Goal: Task Accomplishment & Management: Complete application form

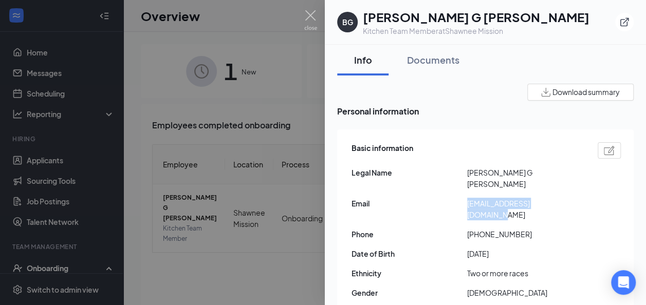
scroll to position [35, 0]
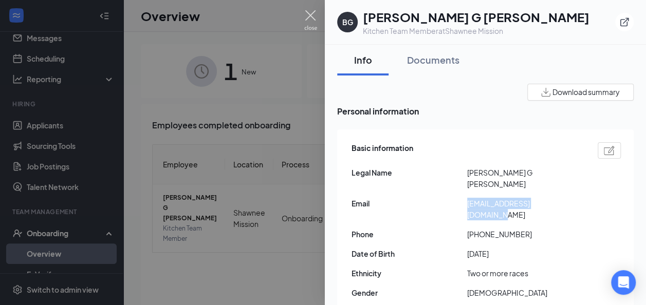
click at [311, 13] on img at bounding box center [310, 20] width 13 height 20
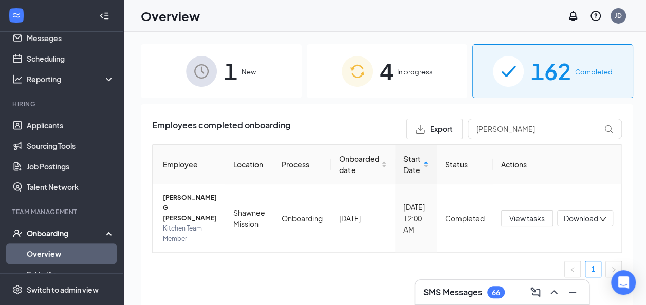
click at [234, 57] on span "1" at bounding box center [230, 70] width 13 height 35
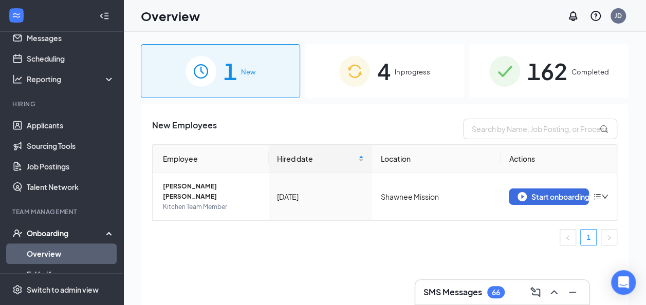
click at [403, 64] on div "4 In progress" at bounding box center [384, 71] width 159 height 54
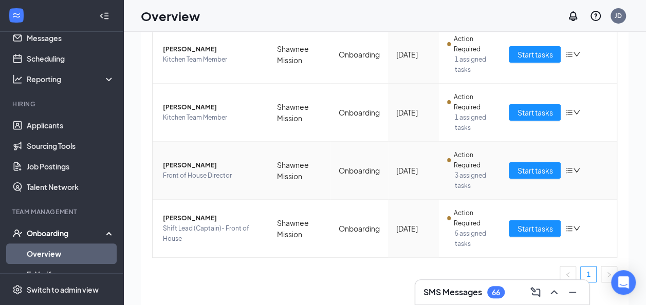
scroll to position [13, 0]
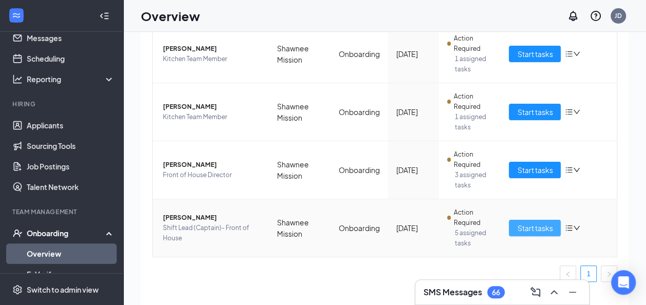
click at [518, 227] on span "Start tasks" at bounding box center [534, 227] width 35 height 11
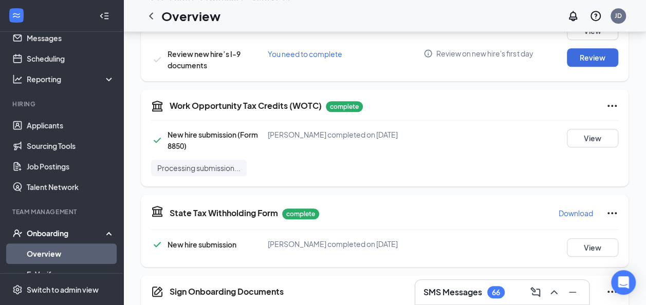
scroll to position [334, 0]
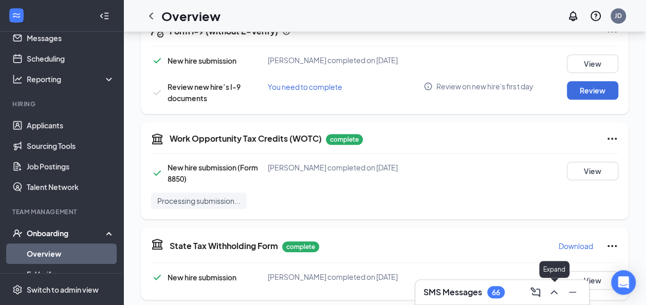
click at [550, 293] on icon "ChevronUp" at bounding box center [554, 292] width 12 height 12
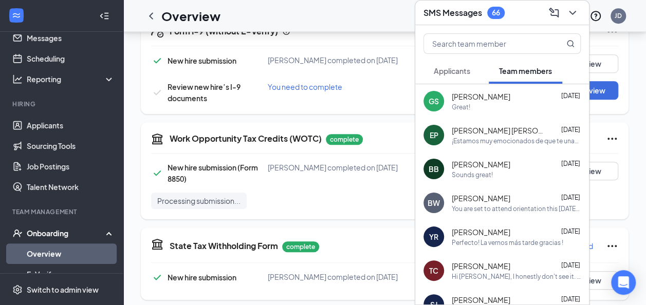
click at [477, 102] on div "[PERSON_NAME] [DATE] Great!" at bounding box center [516, 101] width 129 height 20
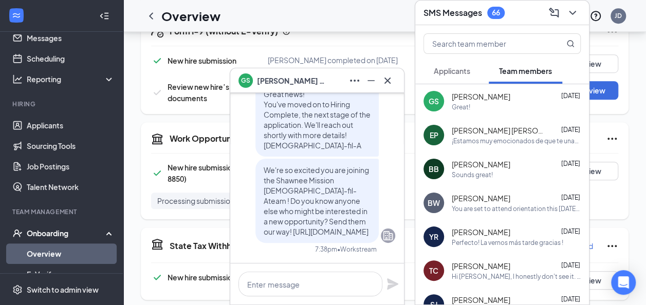
scroll to position [-406, 0]
click at [389, 85] on icon "Cross" at bounding box center [387, 80] width 12 height 12
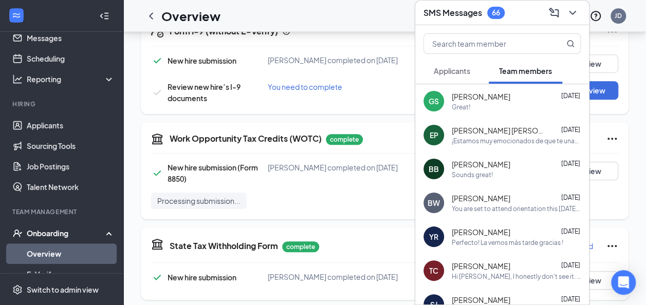
click at [293, 14] on div "Overview JD" at bounding box center [384, 16] width 522 height 32
click at [460, 94] on span "[PERSON_NAME]" at bounding box center [481, 96] width 59 height 10
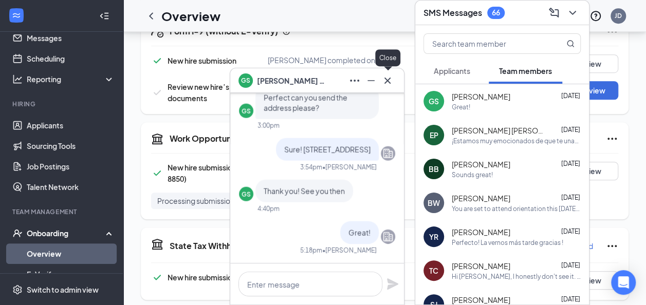
click at [391, 73] on button at bounding box center [387, 80] width 16 height 16
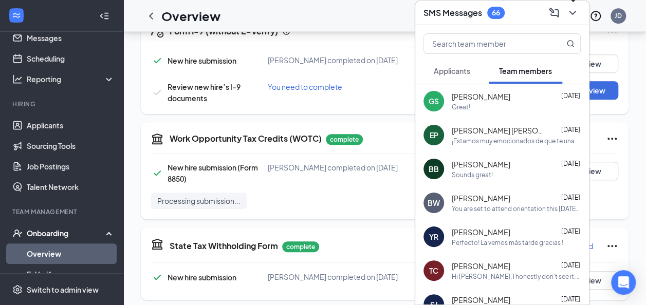
click at [568, 14] on icon "ChevronDown" at bounding box center [572, 13] width 12 height 12
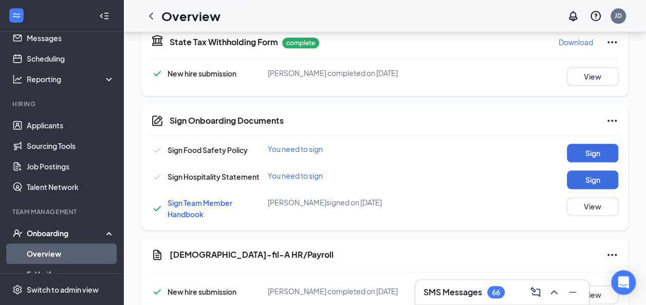
scroll to position [538, 0]
click at [586, 162] on button "Sign" at bounding box center [592, 152] width 51 height 18
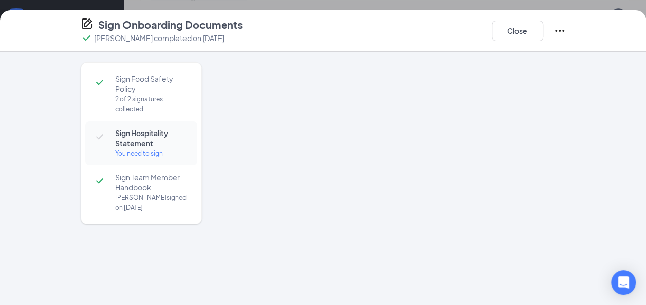
click at [147, 154] on div "You need to sign" at bounding box center [151, 153] width 72 height 10
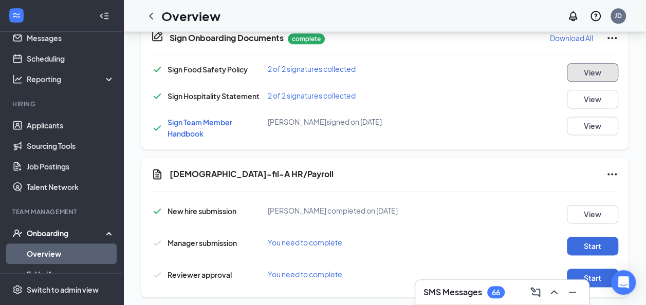
scroll to position [655, 0]
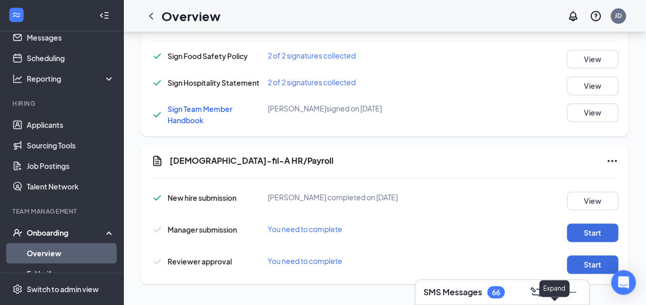
click at [554, 290] on icon "ChevronUp" at bounding box center [554, 292] width 12 height 12
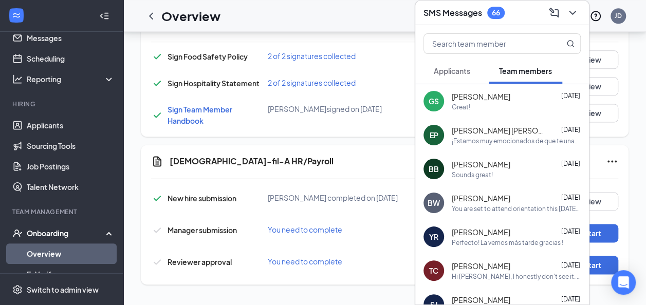
click at [501, 176] on div "Sounds great!" at bounding box center [516, 175] width 129 height 9
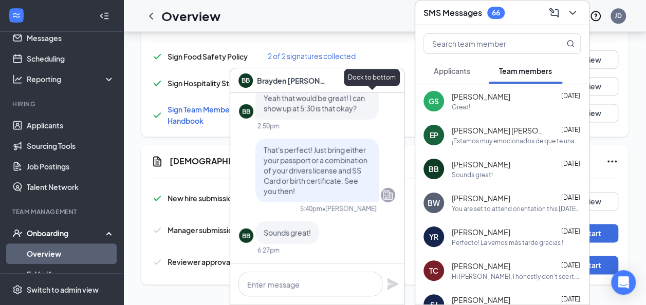
click at [373, 76] on icon "Minimize" at bounding box center [371, 80] width 12 height 12
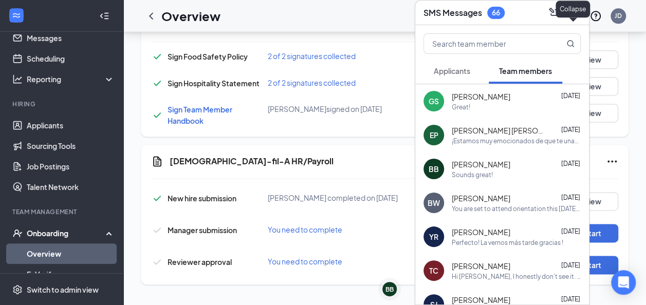
click at [574, 11] on icon "ChevronDown" at bounding box center [572, 13] width 12 height 12
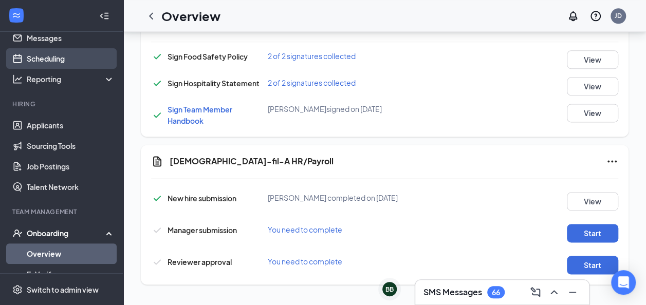
scroll to position [0, 0]
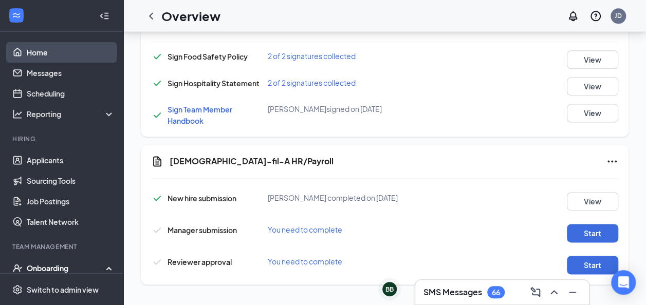
click at [41, 55] on link "Home" at bounding box center [71, 52] width 88 height 21
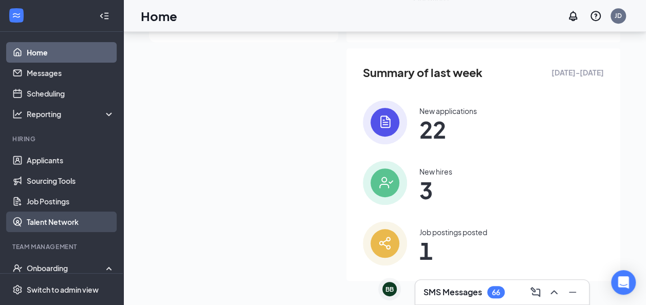
scroll to position [128, 0]
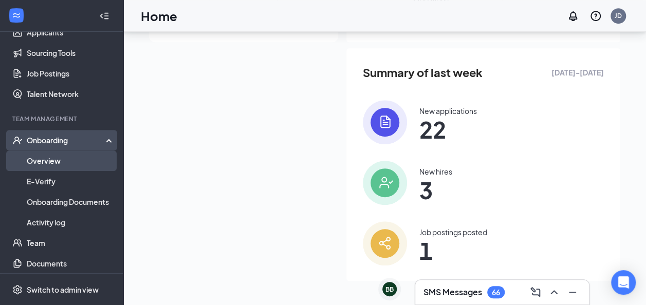
click at [45, 162] on link "Overview" at bounding box center [71, 161] width 88 height 21
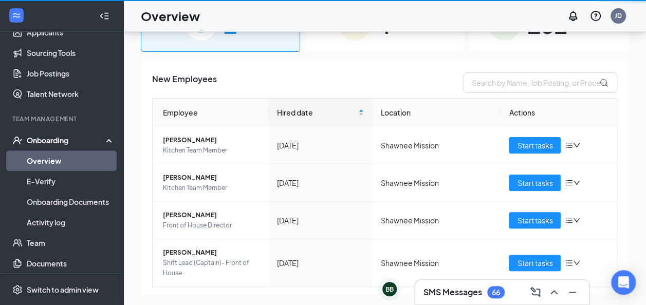
scroll to position [46, 0]
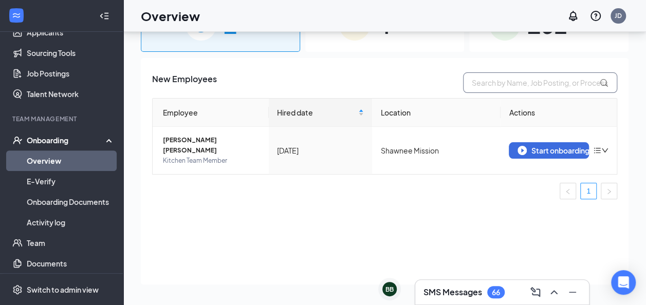
click at [487, 81] on input "text" at bounding box center [540, 82] width 154 height 21
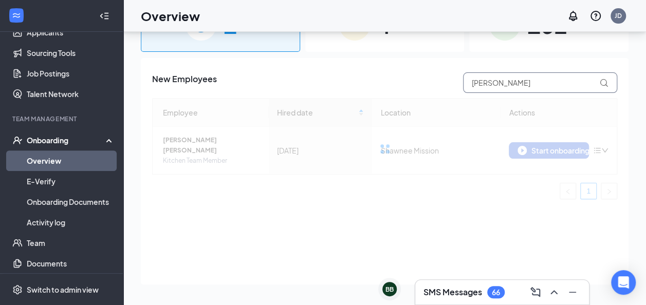
type input "[PERSON_NAME]"
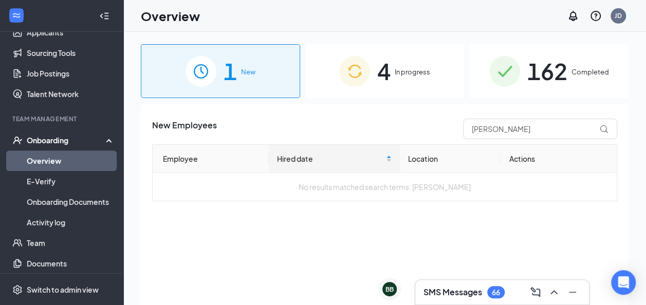
click at [506, 89] on div "162 Completed" at bounding box center [548, 71] width 159 height 54
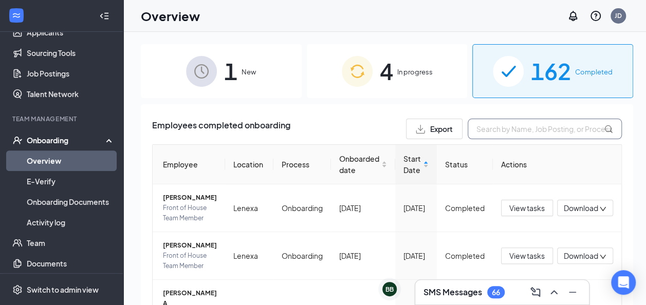
click at [473, 130] on input "text" at bounding box center [545, 129] width 154 height 21
type input "b"
click at [552, 293] on icon "ChevronUp" at bounding box center [554, 292] width 12 height 12
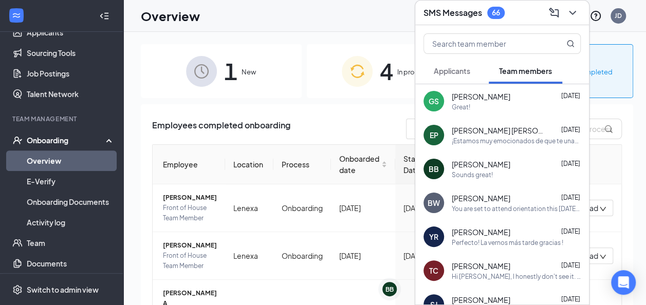
click at [484, 111] on div "GS [PERSON_NAME] [DATE] Great!" at bounding box center [502, 101] width 174 height 34
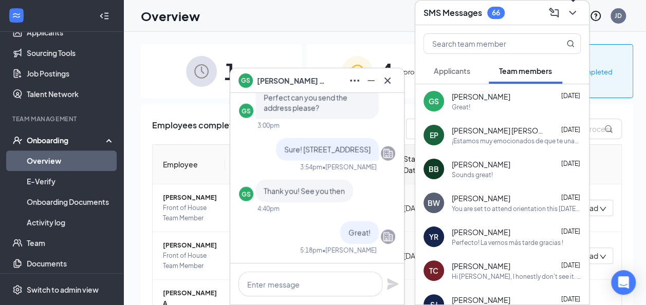
click at [574, 17] on icon "ChevronDown" at bounding box center [572, 13] width 12 height 12
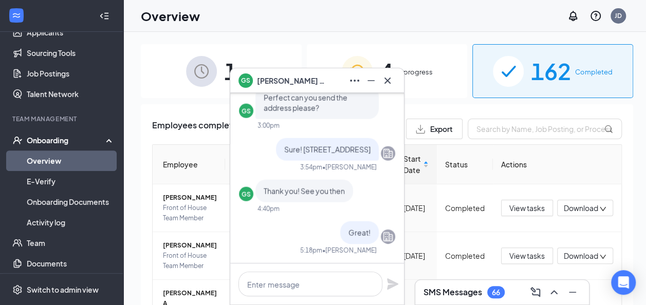
click at [284, 46] on div "1 New" at bounding box center [221, 71] width 161 height 54
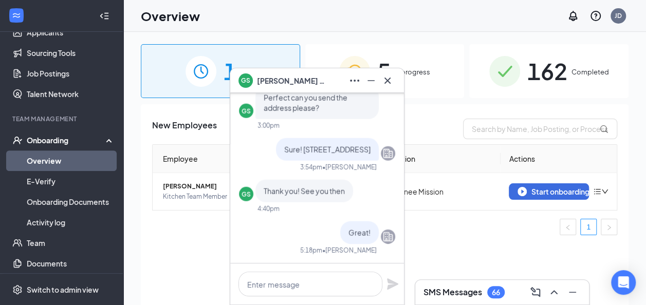
click at [284, 46] on div "1 New" at bounding box center [220, 71] width 159 height 54
click at [389, 80] on icon "Cross" at bounding box center [387, 80] width 12 height 12
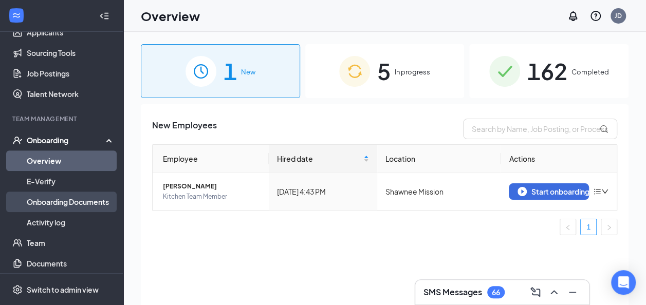
scroll to position [153, 0]
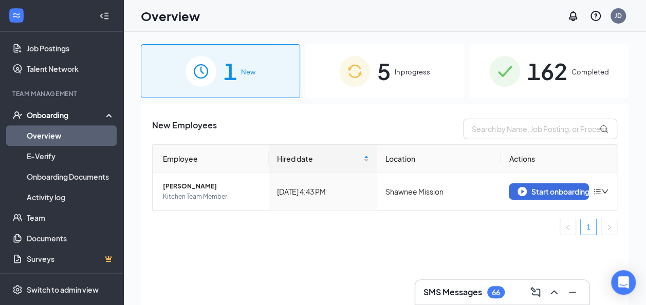
click at [52, 140] on link "Overview" at bounding box center [71, 135] width 88 height 21
click at [501, 86] on img at bounding box center [504, 71] width 31 height 31
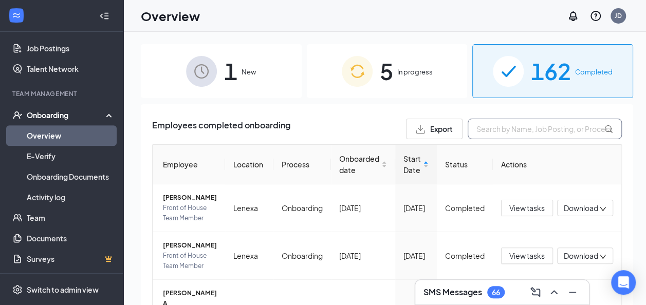
click at [496, 135] on input "text" at bounding box center [545, 129] width 154 height 21
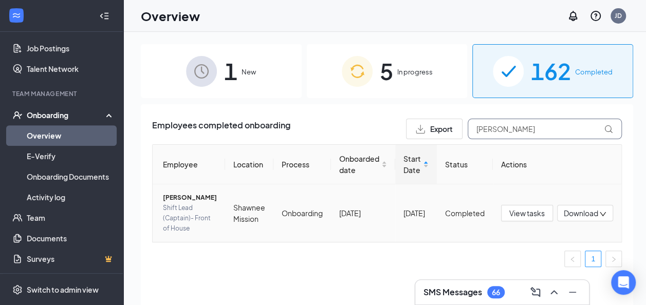
type input "[PERSON_NAME]"
click at [179, 201] on span "[PERSON_NAME]" at bounding box center [190, 198] width 54 height 10
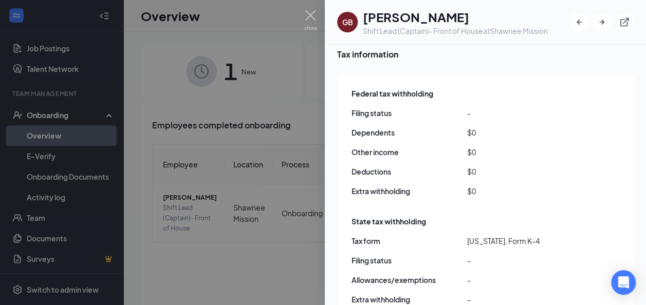
scroll to position [1287, 0]
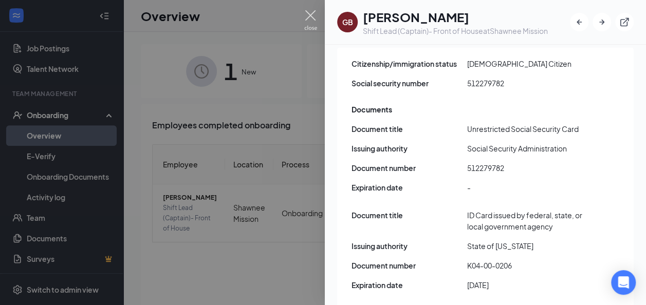
click at [311, 14] on img at bounding box center [310, 20] width 13 height 20
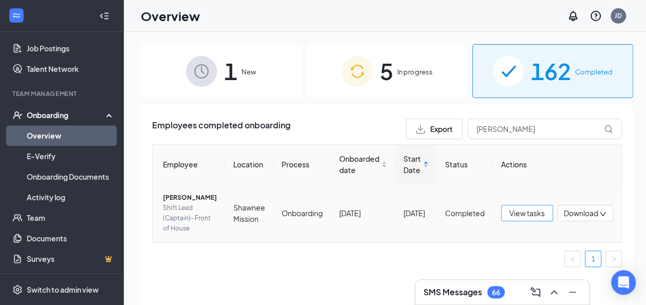
click at [529, 218] on span "View tasks" at bounding box center [526, 213] width 35 height 11
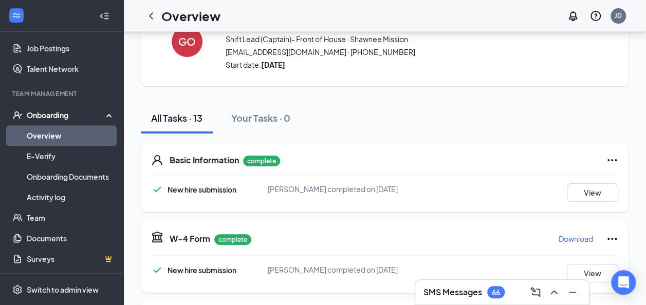
scroll to position [48, 0]
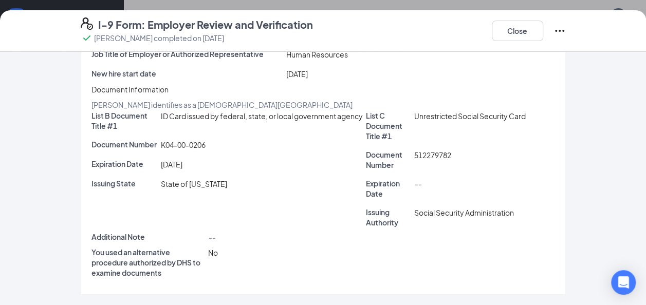
scroll to position [159, 0]
click at [412, 151] on div "512279782" at bounding box center [484, 159] width 145 height 21
click at [522, 29] on button "Close" at bounding box center [517, 31] width 51 height 21
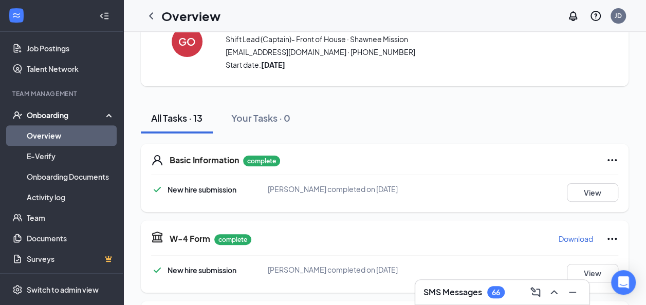
scroll to position [0, 0]
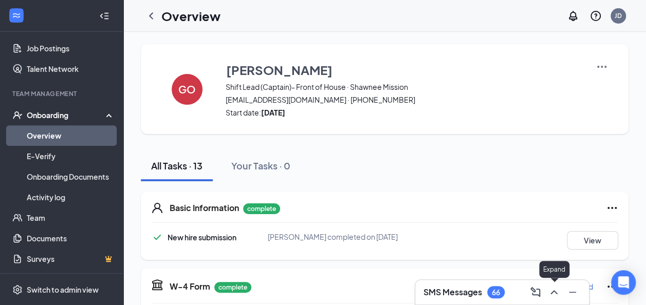
click at [549, 291] on icon "ChevronUp" at bounding box center [554, 292] width 12 height 12
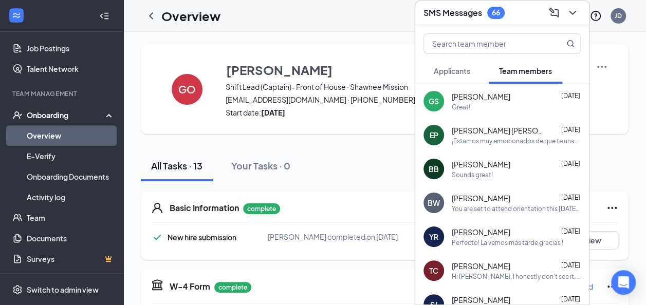
click at [268, 60] on div "GO [PERSON_NAME] Shift Lead (Captain)- Front of House · Shawnee Mission [EMAIL_…" at bounding box center [385, 89] width 488 height 90
click at [570, 11] on icon "ChevronDown" at bounding box center [572, 13] width 7 height 4
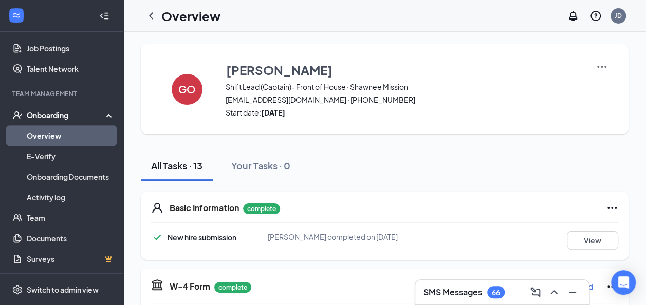
click at [34, 112] on div "Onboarding" at bounding box center [66, 115] width 79 height 10
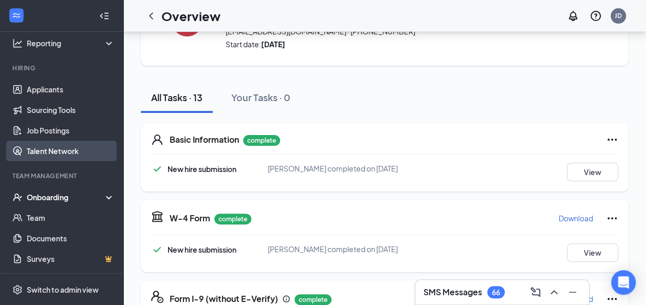
scroll to position [69, 0]
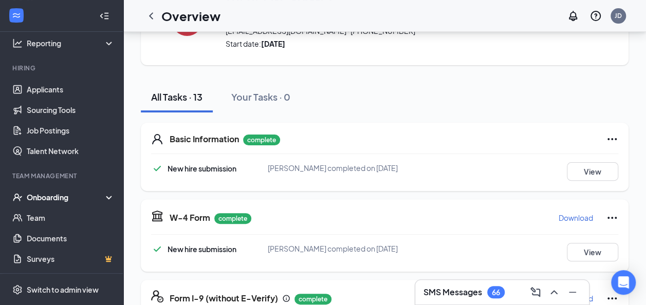
click at [98, 199] on div "Onboarding" at bounding box center [66, 197] width 79 height 10
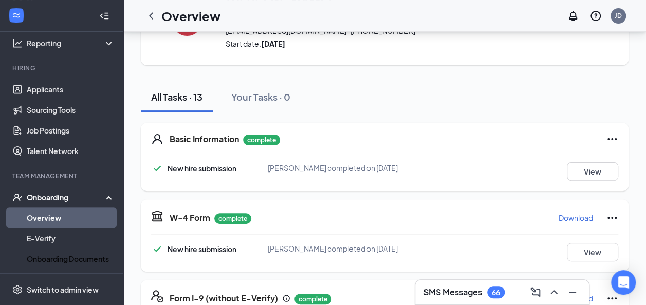
scroll to position [153, 0]
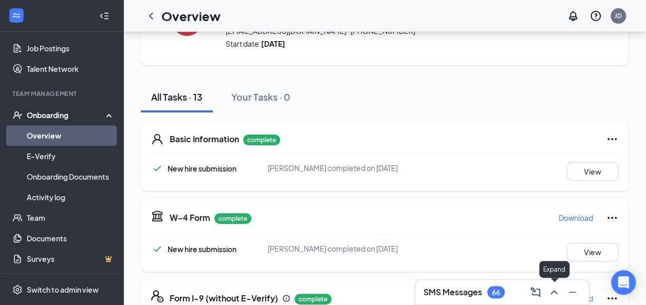
click at [553, 289] on icon "ChevronUp" at bounding box center [554, 292] width 12 height 12
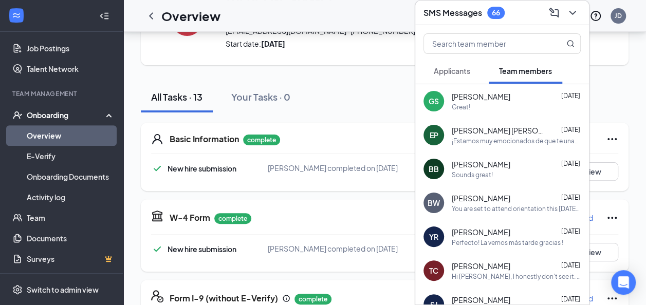
click at [455, 106] on div "Great!" at bounding box center [461, 107] width 18 height 9
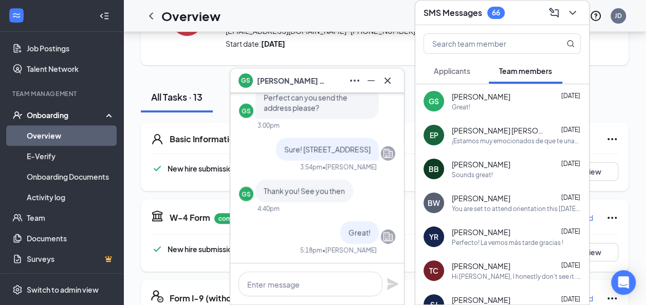
click at [278, 80] on span "[PERSON_NAME]" at bounding box center [293, 80] width 72 height 11
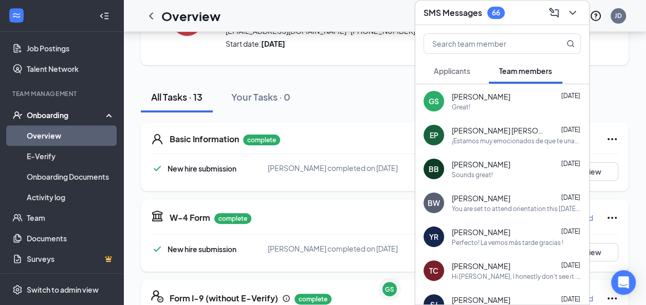
click at [401, 285] on span "[PERSON_NAME]" at bounding box center [437, 290] width 72 height 11
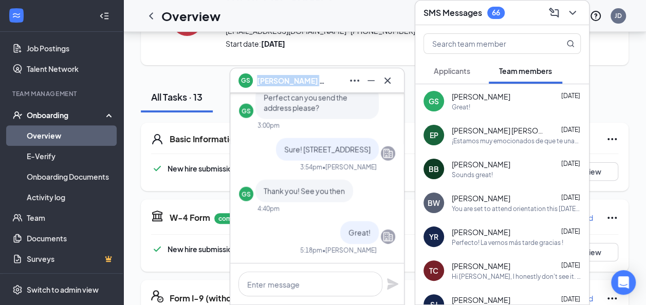
drag, startPoint x: 278, startPoint y: 80, endPoint x: 385, endPoint y: 78, distance: 106.9
click at [385, 78] on icon "Cross" at bounding box center [387, 80] width 12 height 12
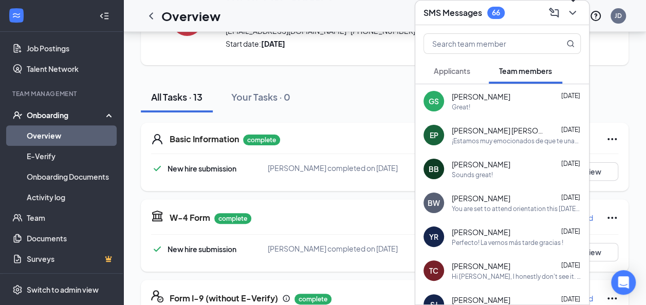
click at [572, 13] on icon "ChevronDown" at bounding box center [572, 13] width 12 height 12
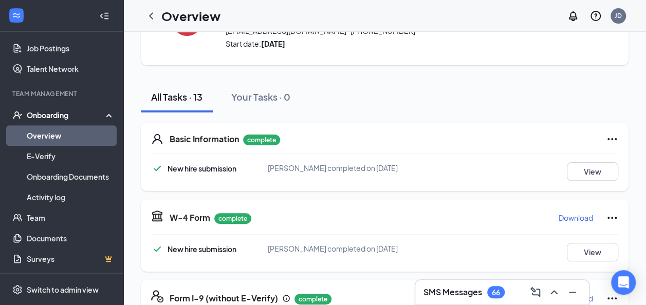
scroll to position [0, 0]
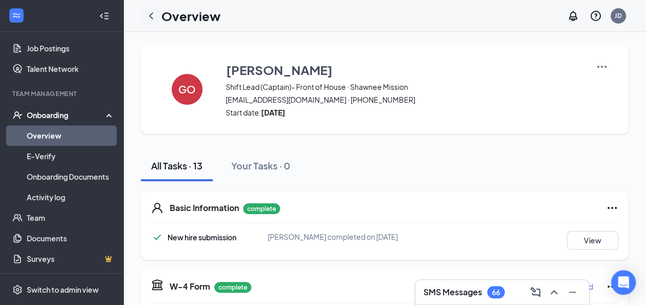
click at [154, 20] on icon "ChevronLeft" at bounding box center [151, 16] width 12 height 12
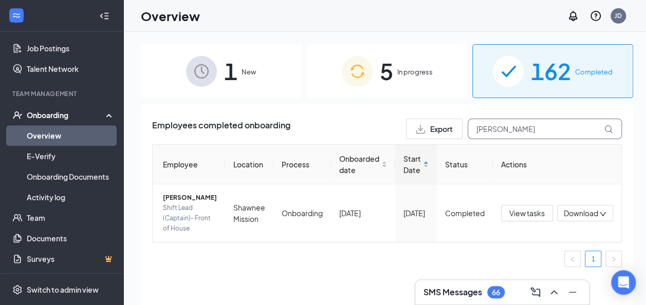
click at [498, 130] on input "[PERSON_NAME]" at bounding box center [545, 129] width 154 height 21
click at [399, 73] on span "In progress" at bounding box center [414, 72] width 35 height 10
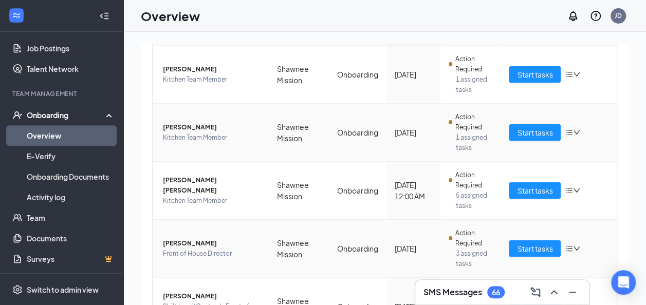
scroll to position [203, 0]
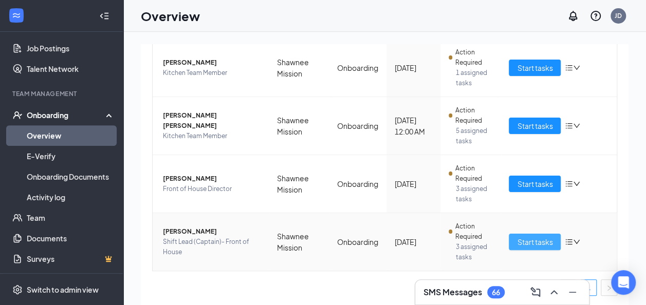
click at [517, 245] on span "Start tasks" at bounding box center [534, 241] width 35 height 11
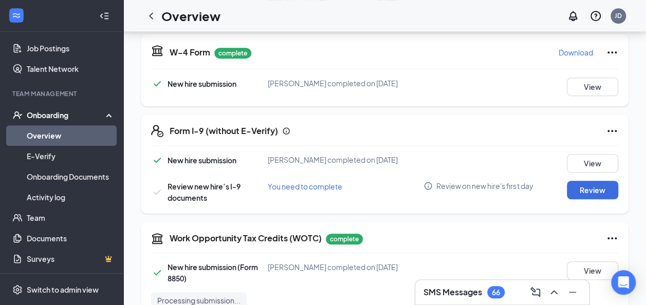
scroll to position [238, 0]
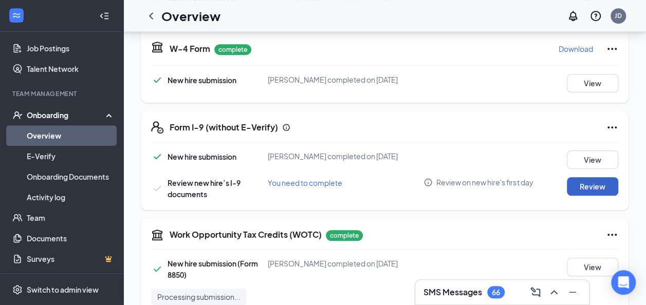
click at [588, 196] on button "Review" at bounding box center [592, 186] width 51 height 18
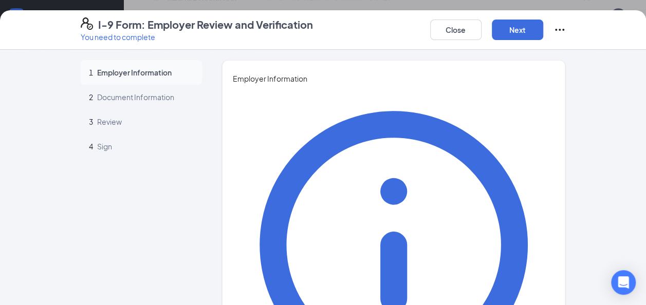
type input "[PERSON_NAME]"
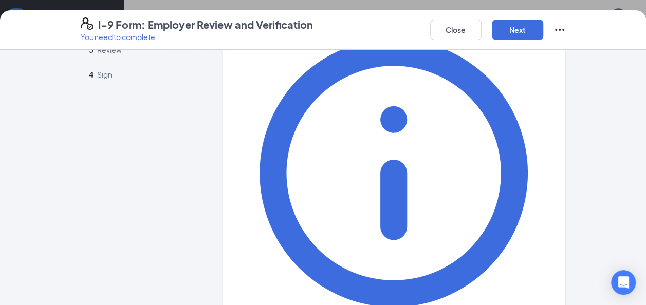
scroll to position [253, 0]
type input "Onboarding Coordinator"
click at [514, 25] on button "Next" at bounding box center [517, 30] width 51 height 21
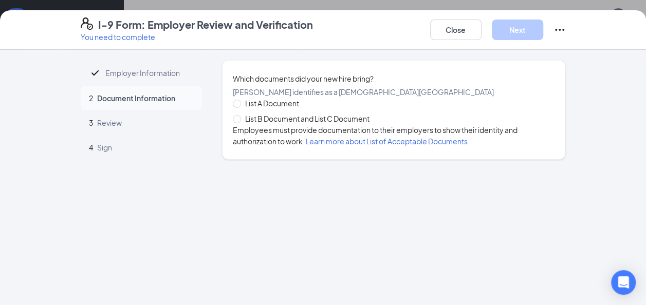
scroll to position [0, 0]
click at [244, 109] on span "List A Document" at bounding box center [272, 103] width 62 height 11
click at [240, 107] on input "List A Document" at bounding box center [236, 103] width 7 height 7
radio input "true"
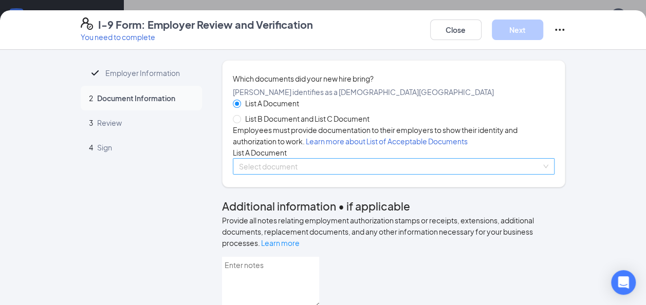
click at [264, 174] on input "search" at bounding box center [390, 166] width 303 height 15
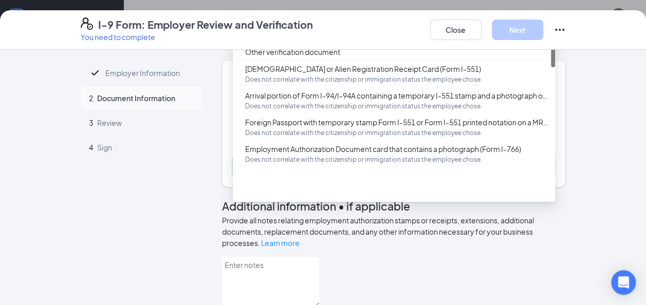
click at [306, 25] on div "U.S. Passport or Passport Card" at bounding box center [397, 18] width 304 height 11
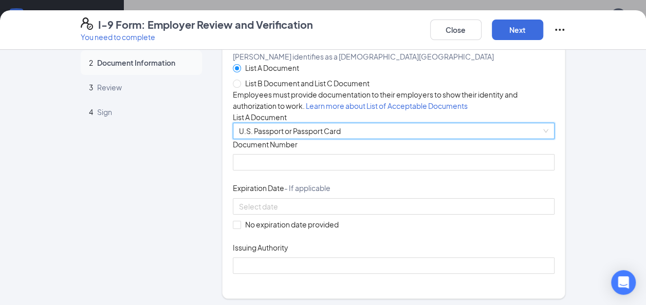
scroll to position [36, 0]
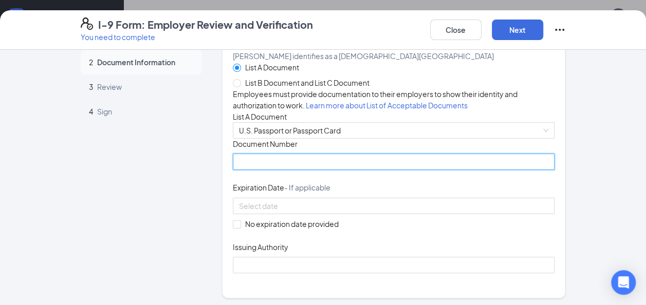
click at [295, 170] on input "Document Number" at bounding box center [394, 162] width 322 height 16
type input "678800930"
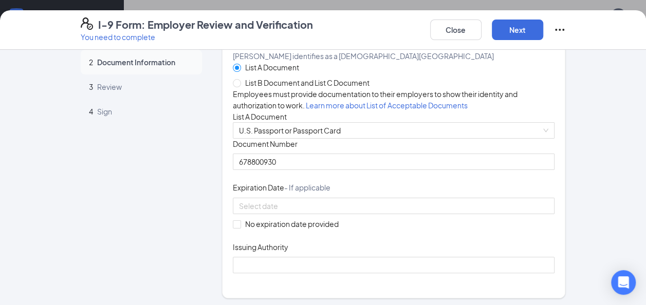
click at [310, 154] on div "Document Number" at bounding box center [394, 146] width 322 height 15
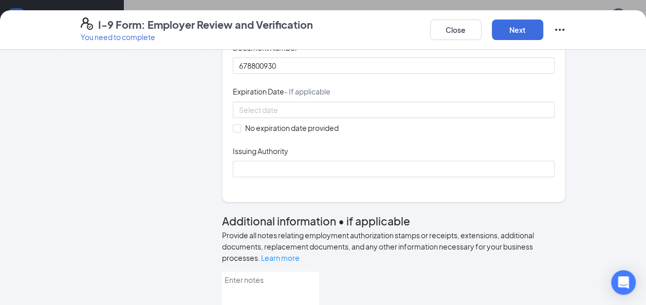
scroll to position [133, 0]
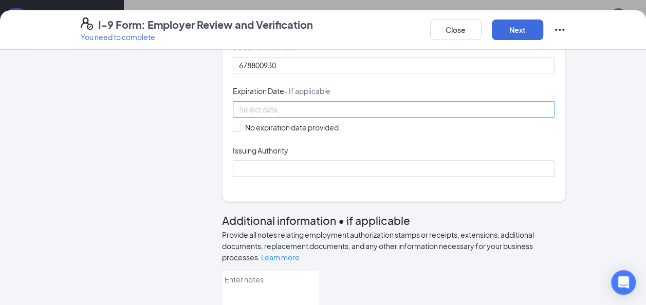
click at [404, 115] on div at bounding box center [394, 109] width 310 height 11
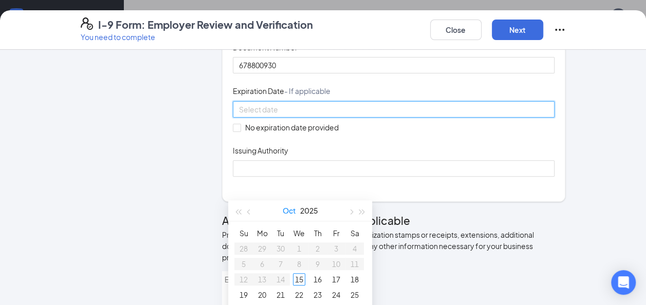
click at [289, 211] on button "Oct" at bounding box center [289, 210] width 13 height 21
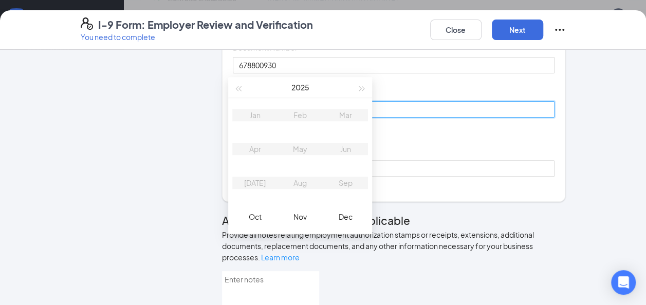
scroll to position [377, 0]
type input "[DATE]"
click at [360, 88] on span "button" at bounding box center [362, 87] width 5 height 5
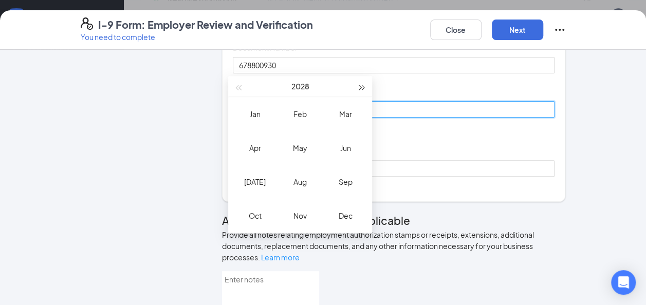
click at [360, 88] on span "button" at bounding box center [362, 87] width 5 height 5
click at [256, 152] on div "Apr" at bounding box center [254, 148] width 31 height 12
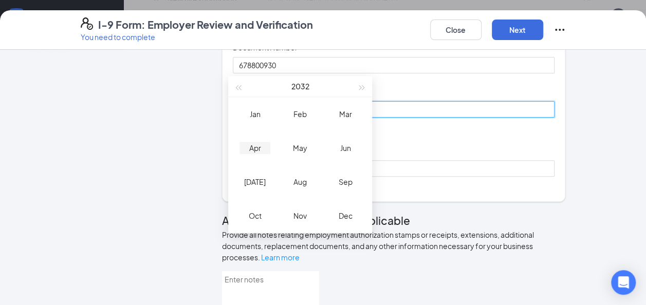
type input "[DATE]"
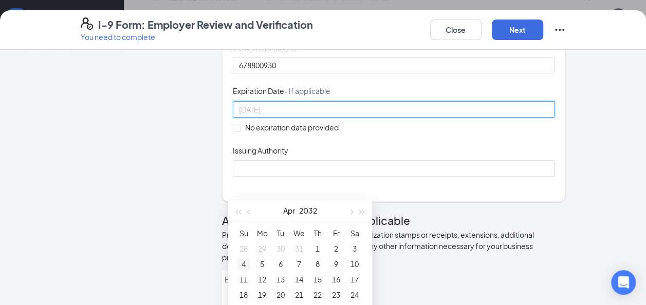
type input "[DATE]"
click at [246, 261] on div "4" at bounding box center [243, 264] width 12 height 12
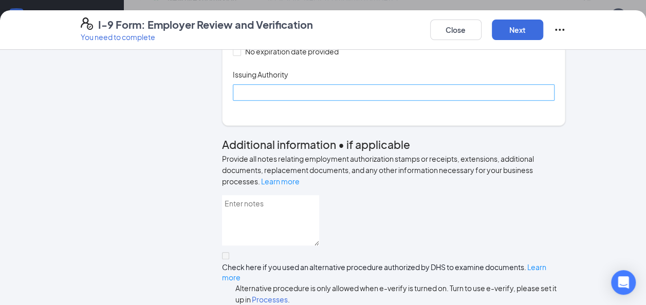
scroll to position [212, 0]
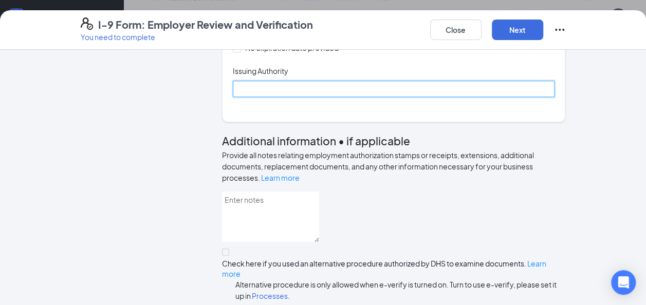
click at [266, 97] on input "Issuing Authority" at bounding box center [394, 89] width 322 height 16
type input "[GEOGRAPHIC_DATA]"
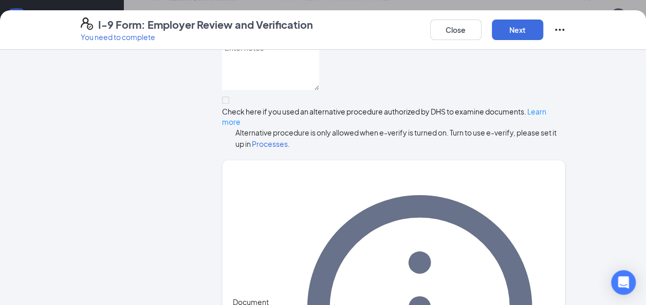
scroll to position [419, 0]
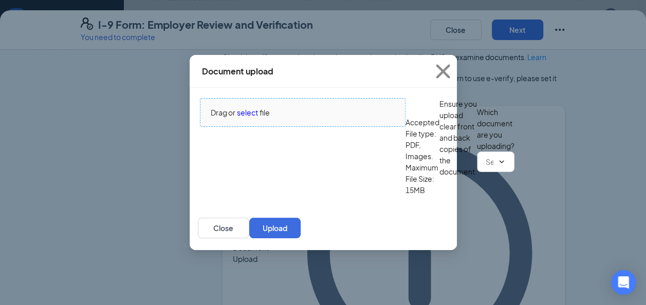
click at [247, 108] on span "select" at bounding box center [247, 112] width 21 height 11
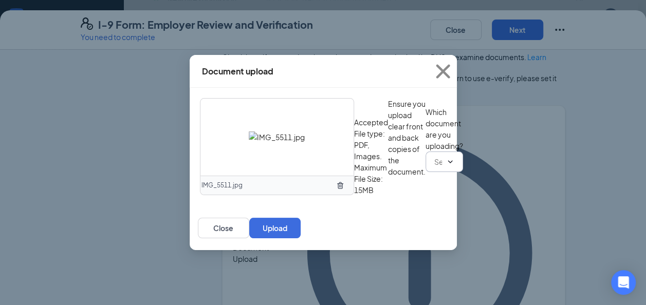
click at [446, 166] on icon "ChevronDown" at bounding box center [450, 162] width 8 height 8
click at [310, 274] on div "U.S. Passport or Passport Card" at bounding box center [260, 279] width 102 height 11
type input "U.S. Passport or Passport Card"
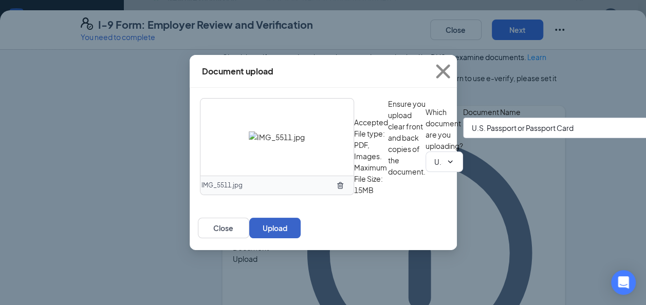
click at [301, 238] on button "Upload" at bounding box center [274, 228] width 51 height 21
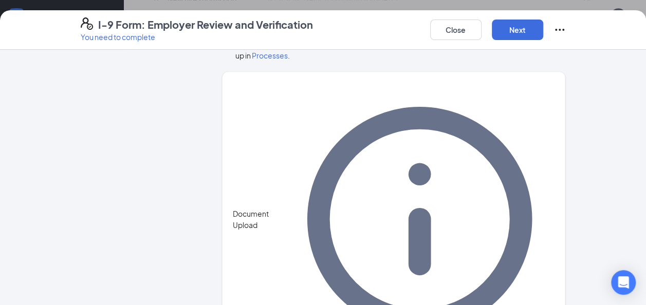
scroll to position [456, 0]
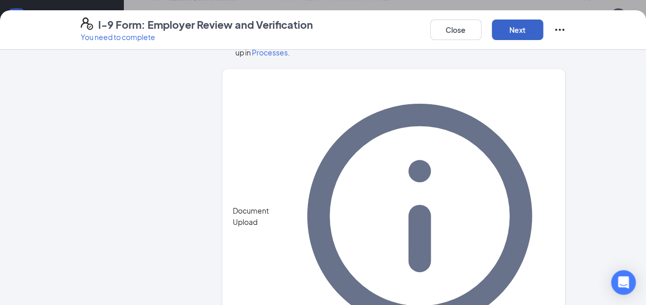
click at [516, 30] on button "Next" at bounding box center [517, 30] width 51 height 21
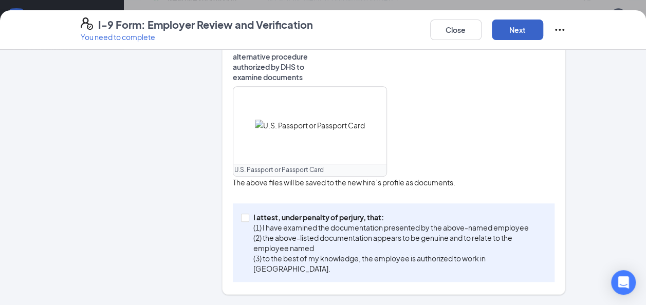
scroll to position [392, 0]
click at [241, 217] on input "I attest, under penalty of [PERSON_NAME], that: (1) I have examined the documen…" at bounding box center [244, 217] width 7 height 7
checkbox input "true"
click at [510, 26] on button "Next" at bounding box center [517, 30] width 51 height 21
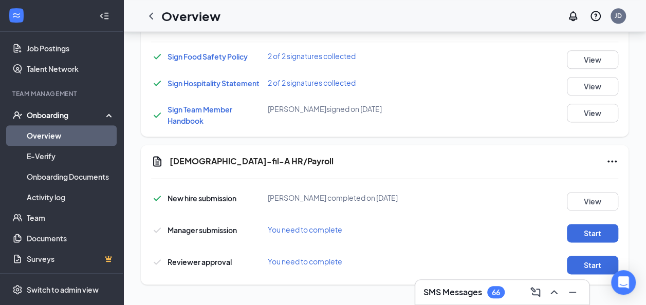
scroll to position [655, 0]
click at [581, 230] on button "Start" at bounding box center [592, 233] width 51 height 18
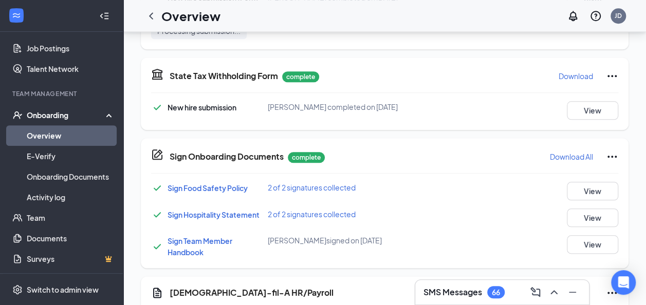
scroll to position [659, 0]
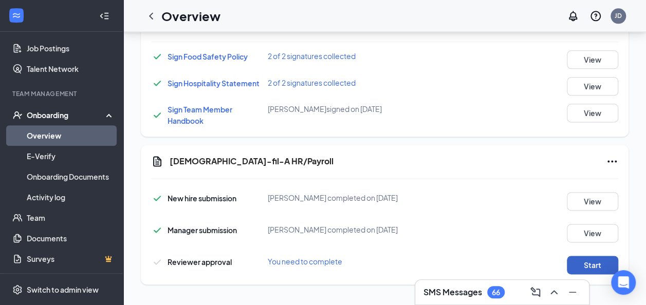
click at [576, 263] on button "Start" at bounding box center [592, 265] width 51 height 18
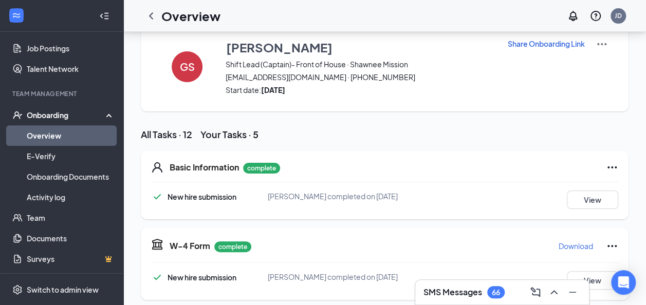
scroll to position [0, 0]
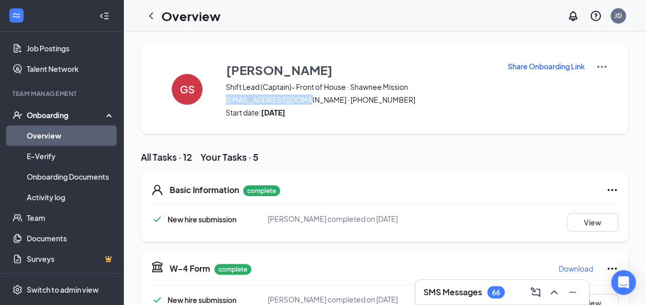
drag, startPoint x: 299, startPoint y: 99, endPoint x: 222, endPoint y: 101, distance: 76.6
click at [222, 101] on div "GS [PERSON_NAME] Shift Lead (Captain)- Front of House · Shawnee Mission [EMAIL_…" at bounding box center [385, 89] width 488 height 90
copy span "[EMAIL_ADDRESS][DOMAIN_NAME]"
click at [59, 134] on link "Overview" at bounding box center [71, 135] width 88 height 21
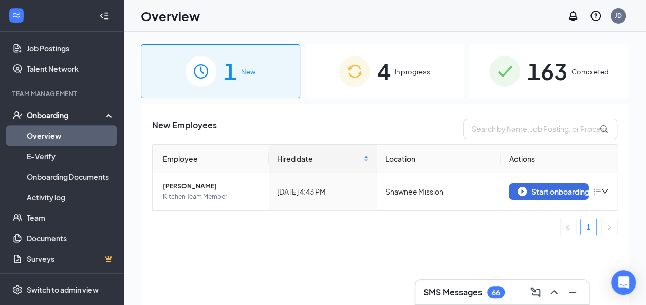
click at [390, 82] on span "4" at bounding box center [383, 70] width 13 height 35
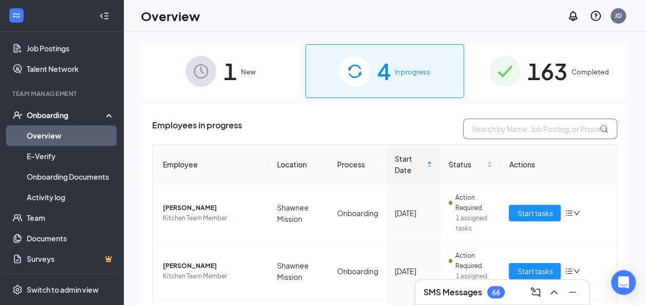
click at [469, 127] on input "text" at bounding box center [540, 129] width 154 height 21
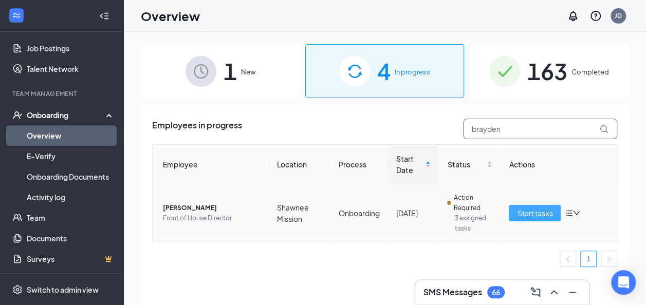
type input "brayden"
click at [530, 209] on span "Start tasks" at bounding box center [534, 213] width 35 height 11
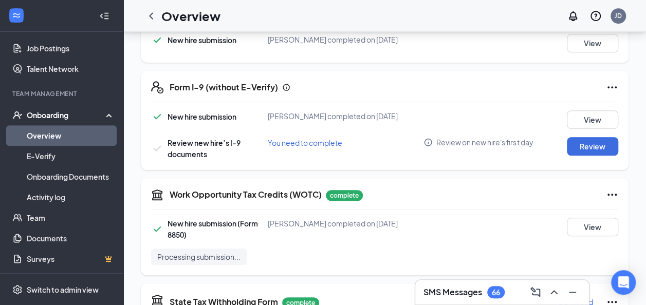
scroll to position [283, 0]
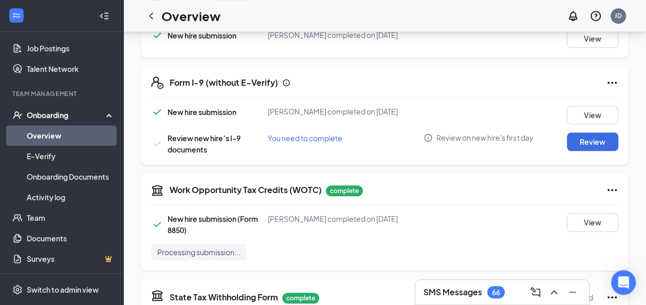
click at [320, 140] on span "You need to complete" at bounding box center [305, 138] width 74 height 9
click at [314, 137] on span "You need to complete" at bounding box center [305, 138] width 74 height 9
click at [602, 139] on button "Review" at bounding box center [592, 142] width 51 height 18
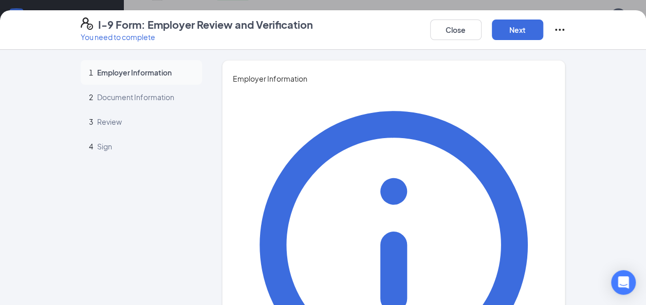
type input "[PERSON_NAME]"
type input "Onboarding Coordinator"
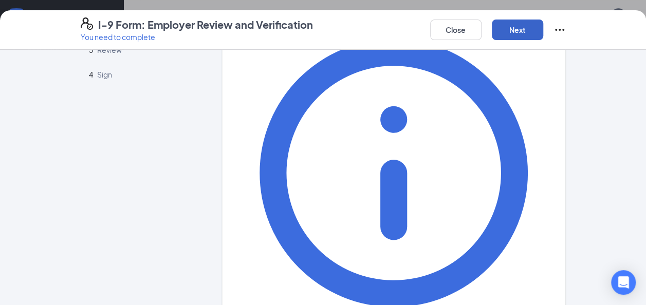
click at [511, 31] on button "Next" at bounding box center [517, 30] width 51 height 21
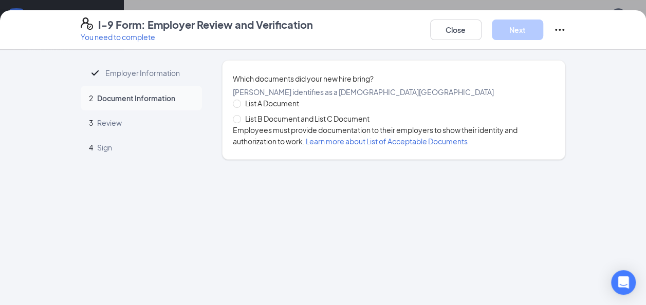
scroll to position [0, 0]
click at [240, 108] on span at bounding box center [237, 104] width 8 height 8
click at [240, 107] on input "List A Document" at bounding box center [236, 103] width 7 height 7
radio input "true"
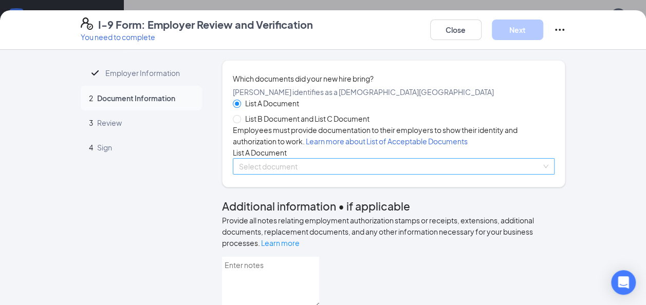
click at [284, 174] on input "search" at bounding box center [390, 166] width 303 height 15
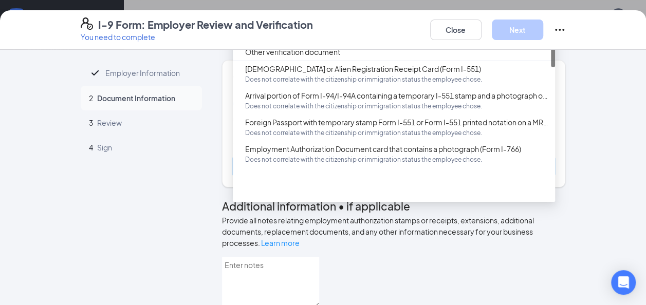
click at [287, 25] on div "U.S. Passport or Passport Card" at bounding box center [397, 18] width 304 height 11
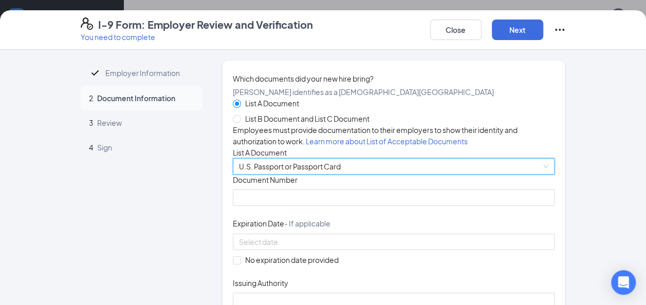
scroll to position [87, 0]
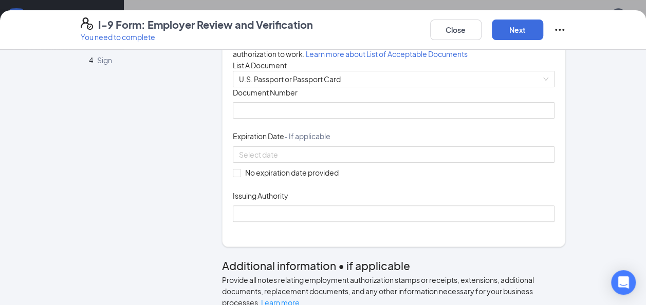
click at [262, 198] on div "Document Title U.S. Passport or Passport Card Document Number Expiration Date -…" at bounding box center [394, 154] width 322 height 135
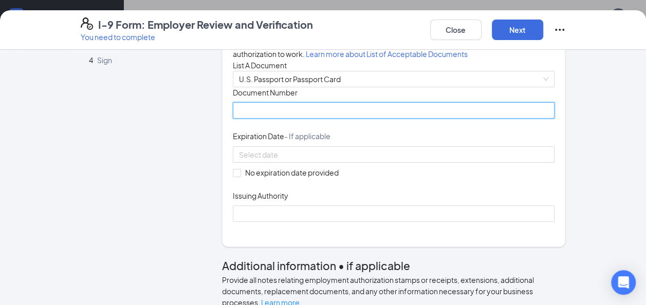
click at [259, 119] on input "Document Number" at bounding box center [394, 110] width 322 height 16
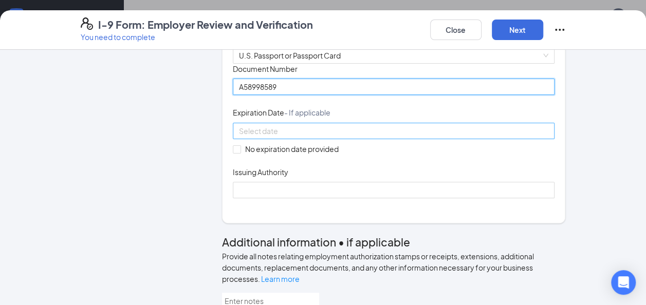
type input "A58998589"
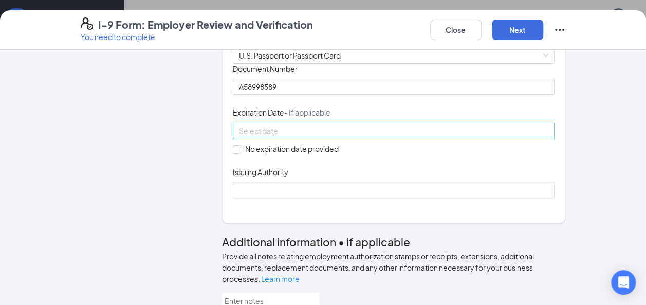
click at [283, 137] on input at bounding box center [393, 130] width 308 height 11
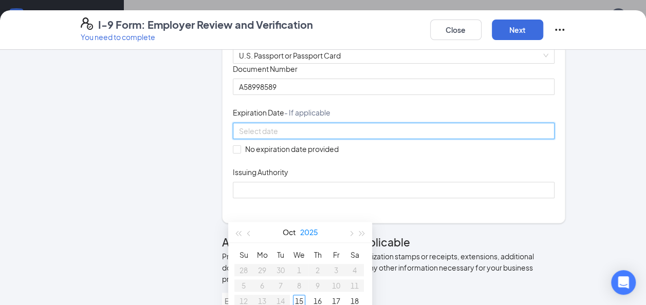
click at [312, 232] on button "2025" at bounding box center [309, 232] width 18 height 21
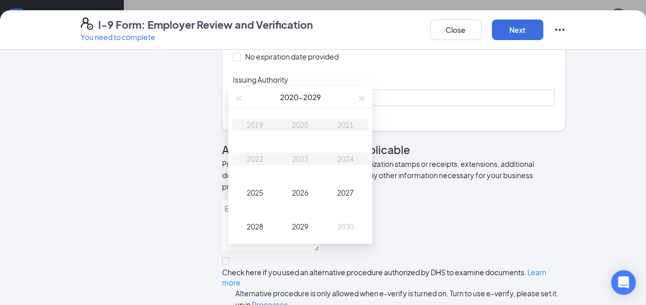
scroll to position [418, 0]
type input "[DATE]"
click at [365, 96] on button "button" at bounding box center [362, 96] width 11 height 21
click at [250, 196] on div "2035" at bounding box center [254, 192] width 31 height 12
click at [297, 128] on div "Feb" at bounding box center [300, 124] width 31 height 12
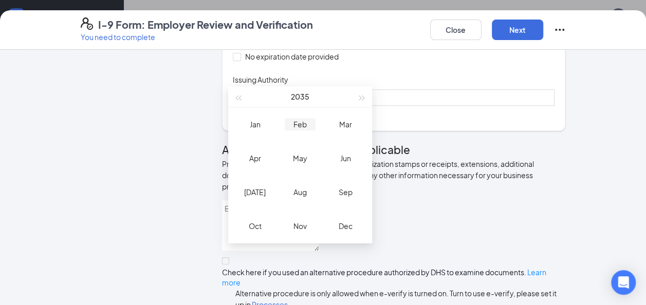
type input "[DATE]"
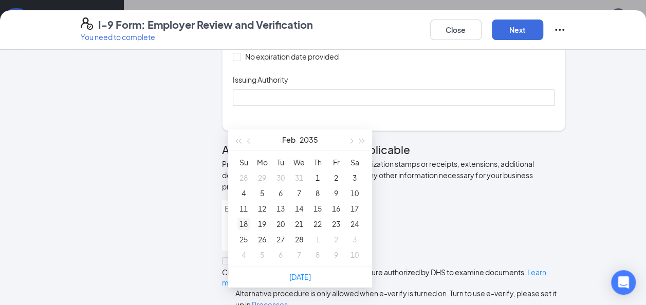
type input "[DATE]"
click at [241, 221] on div "18" at bounding box center [243, 224] width 12 height 12
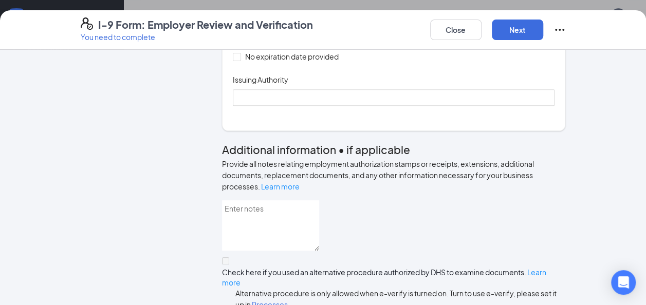
click at [459, 106] on div "Document Title U.S. Passport or Passport Card Document Number [PASSPORT] Expira…" at bounding box center [394, 38] width 322 height 135
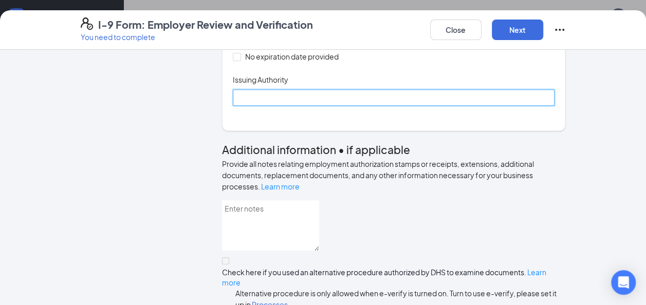
click at [252, 106] on input "Issuing Authority" at bounding box center [394, 97] width 322 height 16
type input "[GEOGRAPHIC_DATA]"
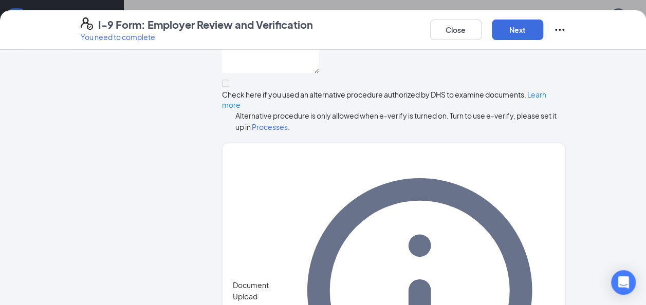
scroll to position [419, 0]
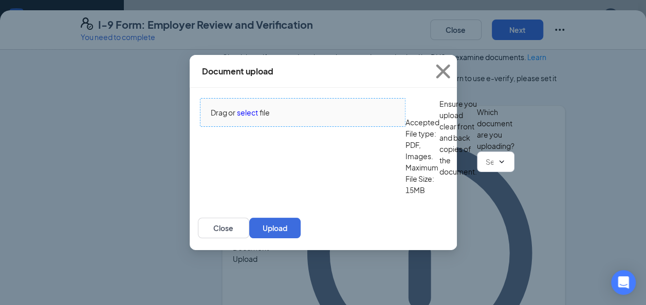
click at [244, 108] on span "select" at bounding box center [247, 112] width 21 height 11
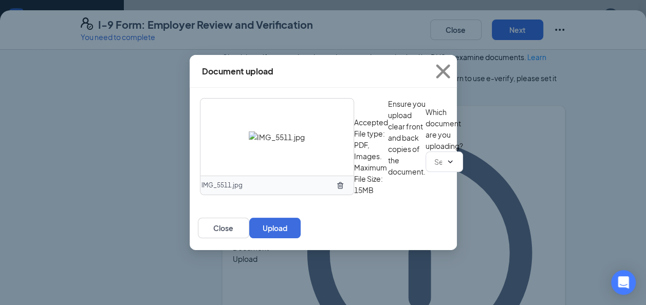
click at [340, 181] on icon "TrashOutline" at bounding box center [340, 185] width 8 height 8
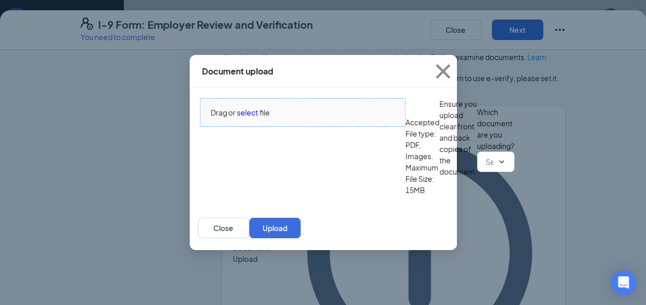
click at [249, 107] on span "select" at bounding box center [247, 112] width 21 height 11
click at [249, 108] on span "select" at bounding box center [247, 112] width 21 height 11
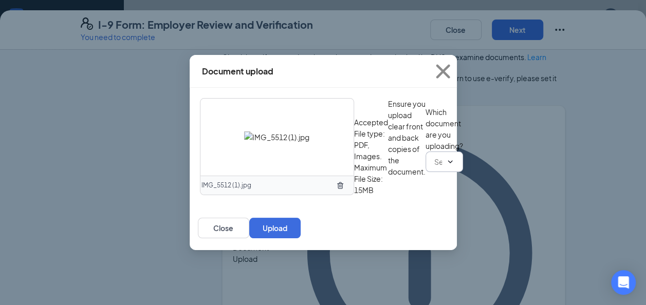
click at [434, 167] on input "text" at bounding box center [438, 161] width 8 height 11
click at [304, 274] on div "U.S. Passport or Passport Card" at bounding box center [260, 279] width 102 height 11
type input "U.S. Passport or Passport Card"
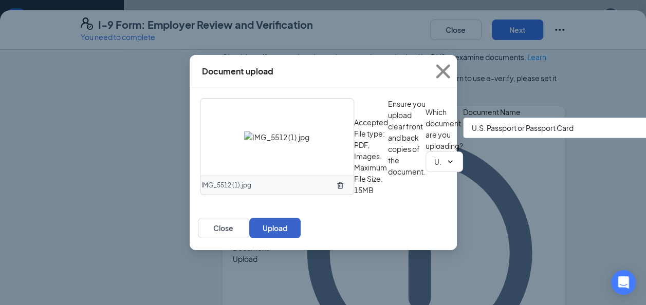
click at [301, 238] on button "Upload" at bounding box center [274, 228] width 51 height 21
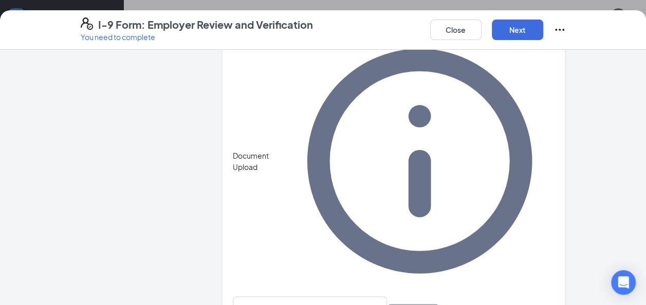
scroll to position [512, 0]
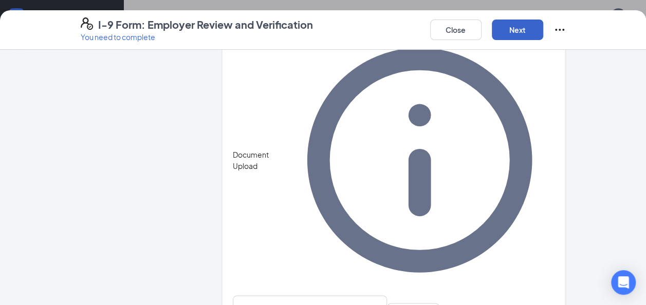
click at [511, 31] on button "Next" at bounding box center [517, 30] width 51 height 21
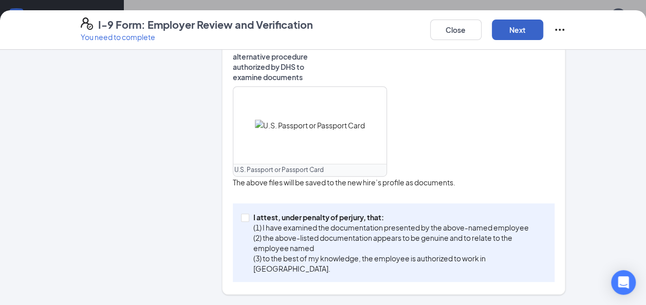
scroll to position [392, 0]
click at [243, 217] on input "I attest, under penalty of [PERSON_NAME], that: (1) I have examined the documen…" at bounding box center [244, 217] width 7 height 7
checkbox input "true"
click at [525, 31] on button "Next" at bounding box center [517, 30] width 51 height 21
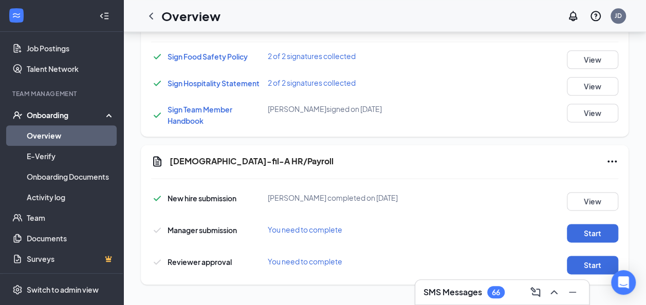
scroll to position [634, 0]
click at [585, 231] on button "Start" at bounding box center [592, 233] width 51 height 18
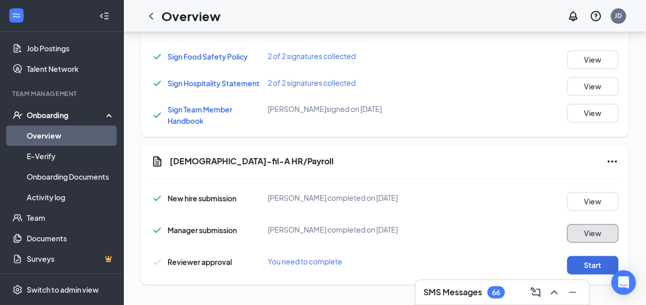
scroll to position [638, 0]
click at [592, 270] on button "Start" at bounding box center [592, 265] width 51 height 18
click at [586, 264] on button "Start" at bounding box center [592, 265] width 51 height 18
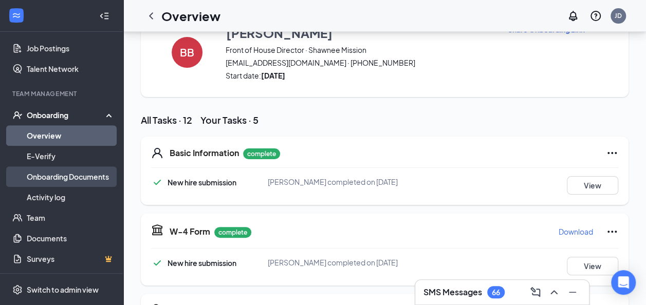
scroll to position [40, 0]
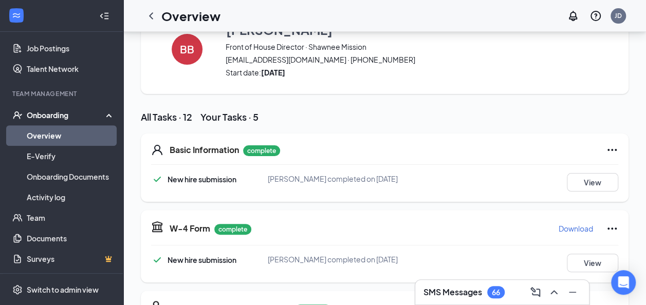
click at [59, 133] on link "Overview" at bounding box center [71, 135] width 88 height 21
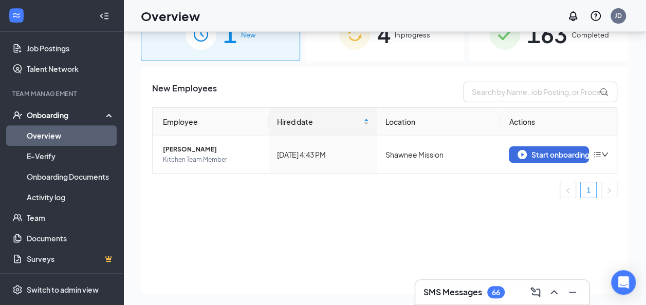
scroll to position [36, 0]
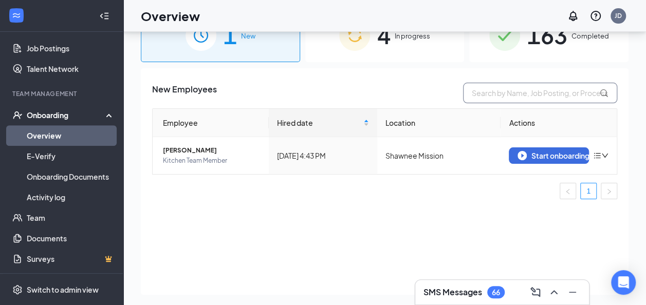
click at [481, 96] on input "text" at bounding box center [540, 93] width 154 height 21
click at [530, 45] on span "163" at bounding box center [547, 34] width 40 height 35
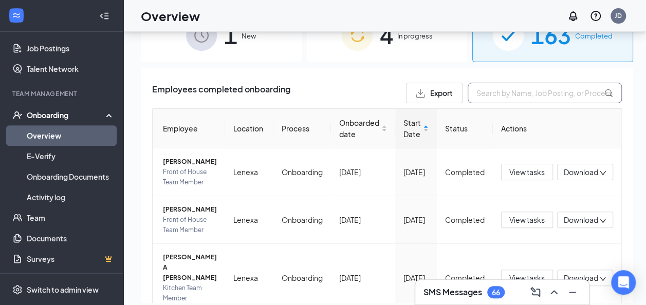
click at [500, 91] on input "text" at bounding box center [545, 93] width 154 height 21
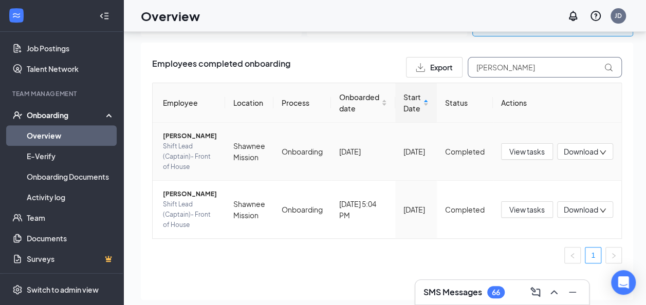
scroll to position [29, 0]
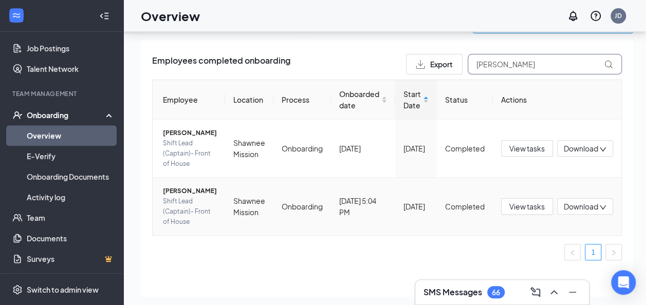
type input "[PERSON_NAME]"
click at [178, 196] on span "[PERSON_NAME]" at bounding box center [190, 191] width 54 height 10
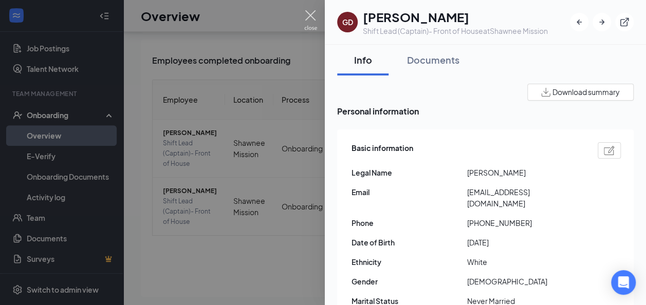
click at [312, 19] on img at bounding box center [310, 20] width 13 height 20
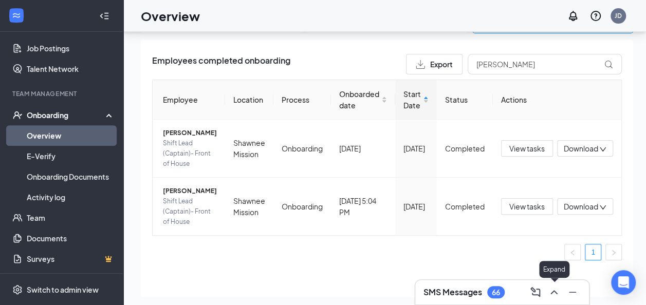
click at [553, 293] on icon "ChevronUp" at bounding box center [554, 292] width 12 height 12
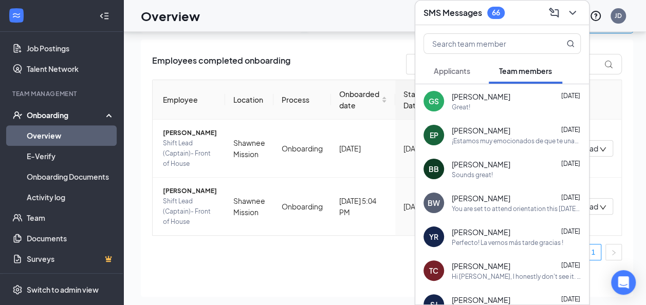
click at [483, 111] on div "GS [PERSON_NAME] [DATE] Great!" at bounding box center [502, 101] width 174 height 34
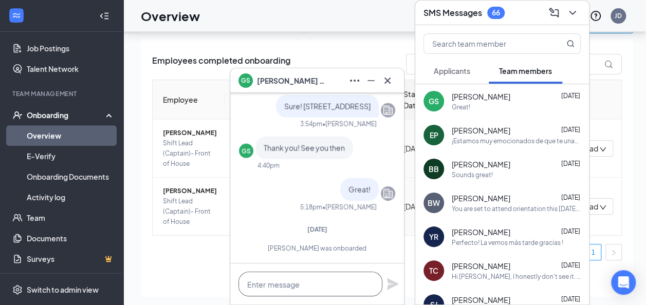
click at [308, 282] on textarea at bounding box center [310, 284] width 144 height 25
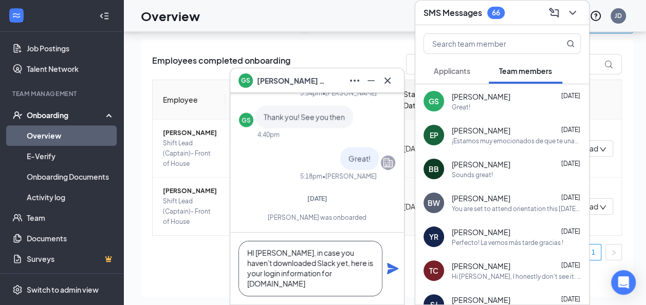
paste textarea "User Name: [PERSON_NAME].sarbach1 *Temporary Password : NgxKDZfknWcM"
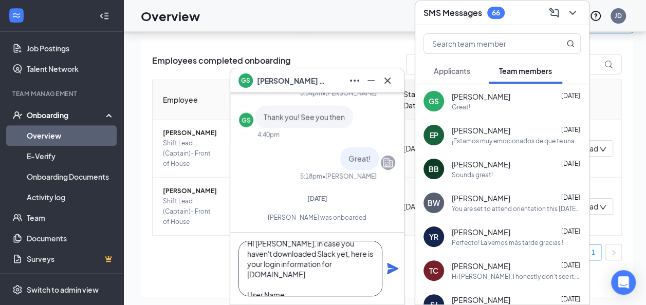
scroll to position [41, 0]
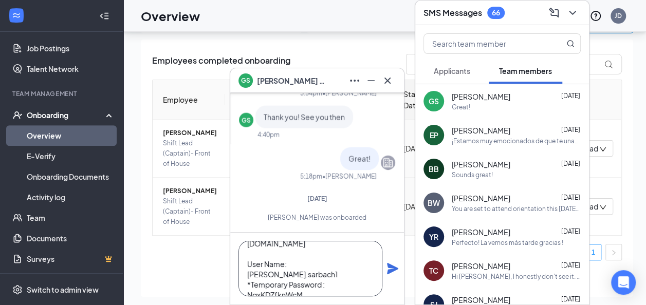
click at [296, 258] on textarea "HI [PERSON_NAME], in case you haven't downloaded Slack yet, here is your login …" at bounding box center [310, 268] width 144 height 55
click at [244, 276] on textarea "HI [PERSON_NAME], in case you haven't downloaded Slack yet, here is your login …" at bounding box center [310, 268] width 144 height 55
click at [352, 257] on textarea "HI [PERSON_NAME], in case you haven't downloaded Slack yet, here is your login …" at bounding box center [310, 268] width 144 height 55
type textarea "HI [PERSON_NAME], in case you haven't downloaded Slack yet, here is your login …"
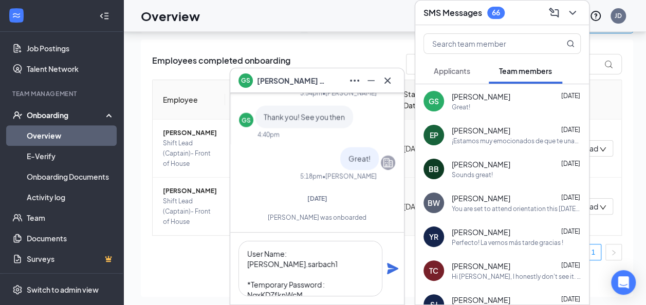
click at [391, 269] on icon "Plane" at bounding box center [392, 268] width 11 height 11
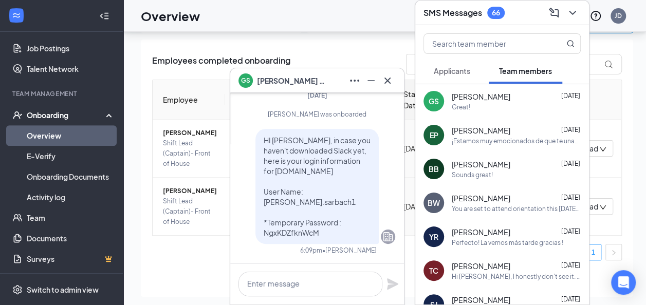
scroll to position [0, 0]
click at [271, 289] on textarea at bounding box center [310, 284] width 144 height 25
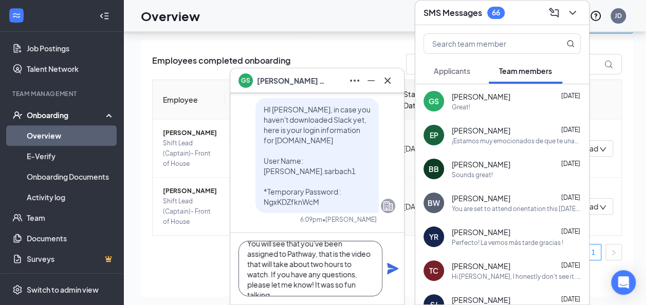
scroll to position [21, 0]
type textarea "You will see that you've been assigned to Pathway, that is the video that will …"
click at [392, 266] on icon "Plane" at bounding box center [392, 269] width 12 height 12
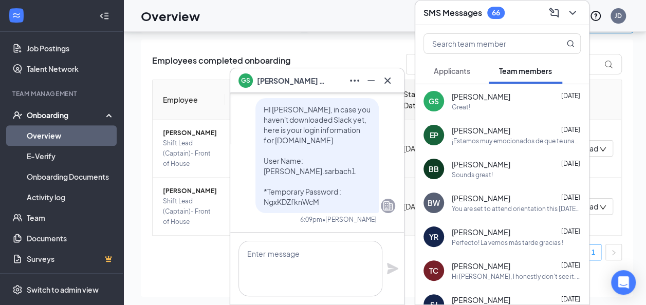
scroll to position [0, 0]
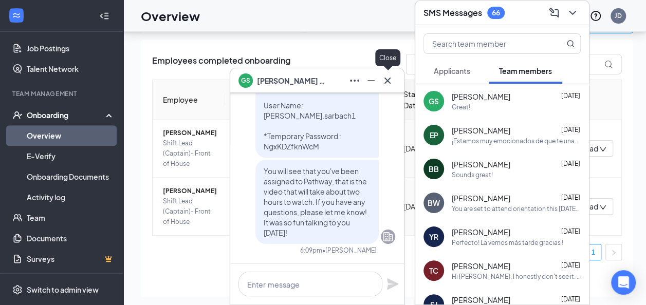
click at [389, 84] on icon "Cross" at bounding box center [387, 80] width 12 height 12
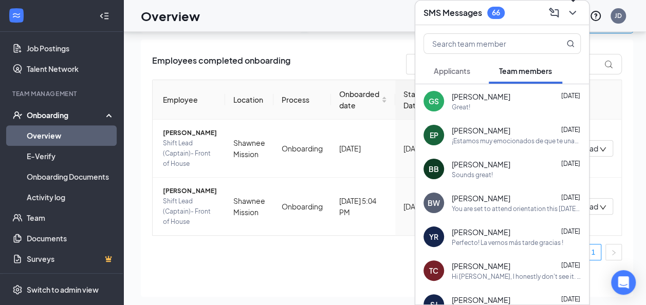
click at [573, 15] on icon "ChevronDown" at bounding box center [572, 13] width 12 height 12
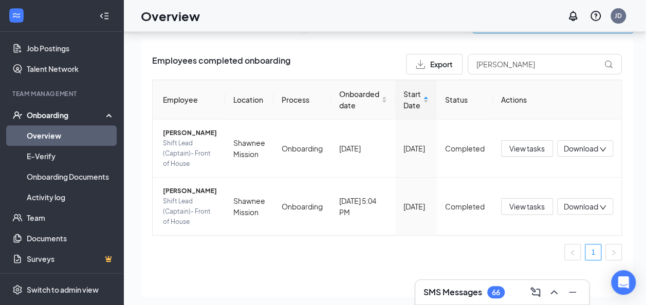
click at [66, 140] on link "Overview" at bounding box center [71, 135] width 88 height 21
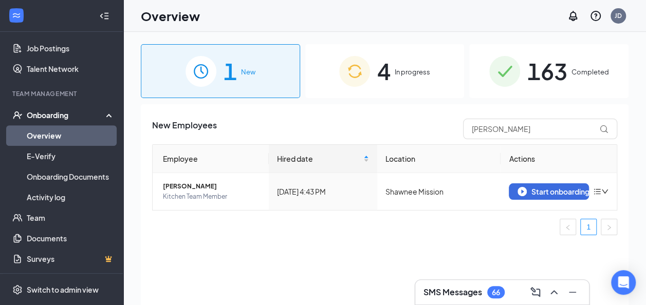
click at [540, 67] on span "163" at bounding box center [547, 70] width 40 height 35
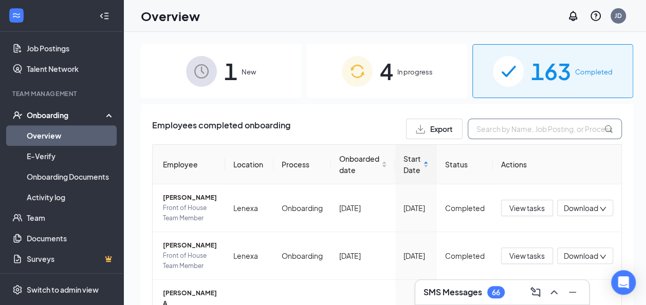
click at [500, 128] on input "text" at bounding box center [545, 129] width 154 height 21
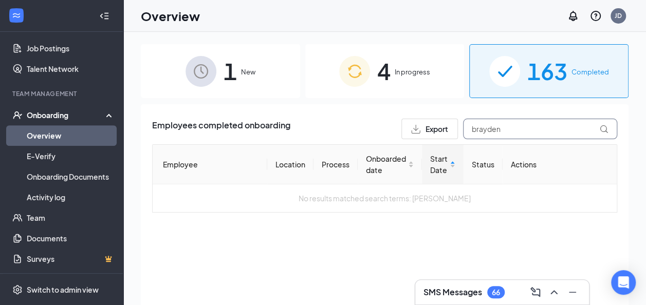
type input "brayden"
click at [405, 89] on div "4 In progress" at bounding box center [384, 71] width 159 height 54
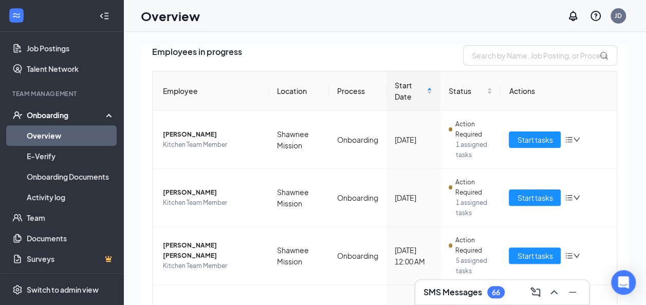
scroll to position [146, 0]
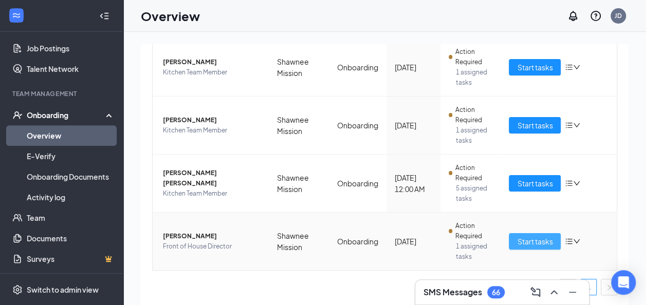
click at [517, 240] on span "Start tasks" at bounding box center [534, 241] width 35 height 11
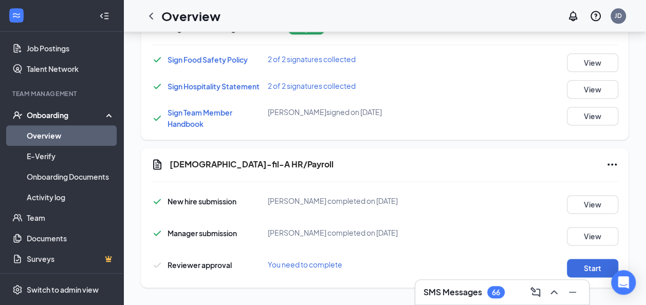
scroll to position [638, 0]
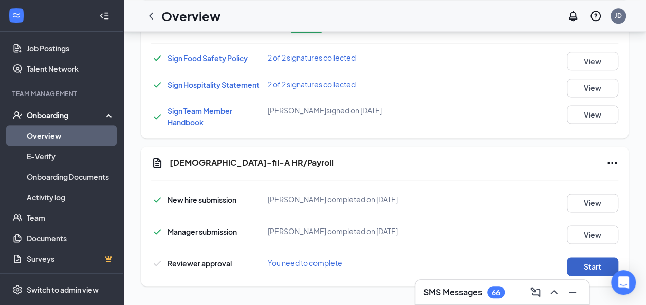
click at [583, 265] on button "Start" at bounding box center [592, 266] width 51 height 18
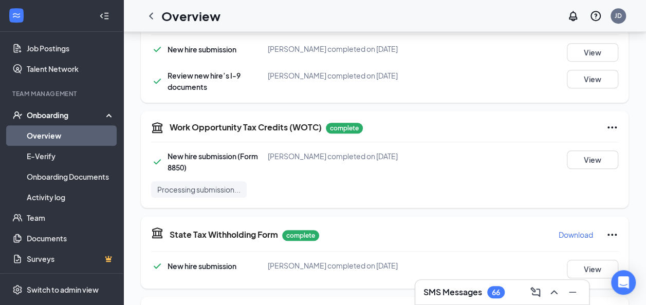
scroll to position [348, 0]
